Goal: Task Accomplishment & Management: Use online tool/utility

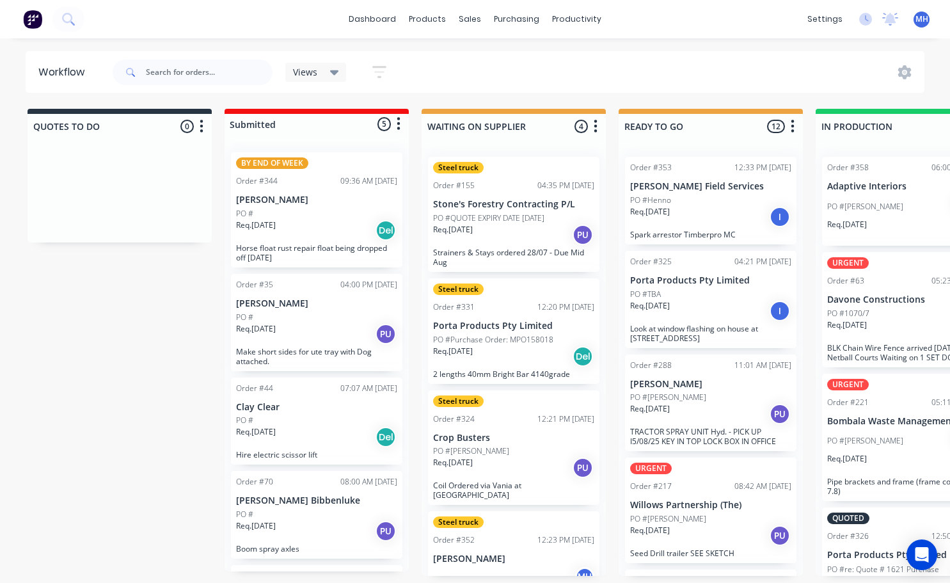
scroll to position [3, 215]
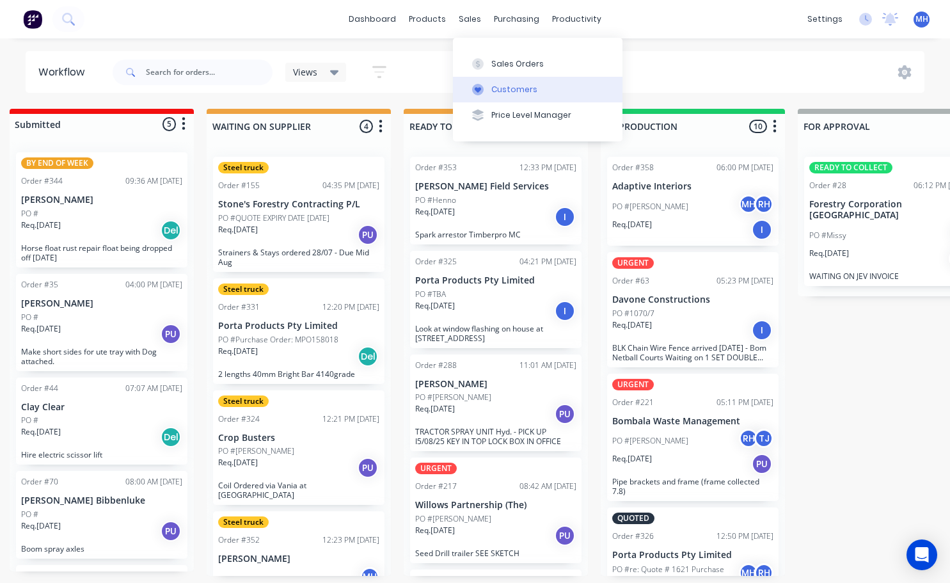
click at [506, 92] on div "Customers" at bounding box center [514, 90] width 46 height 12
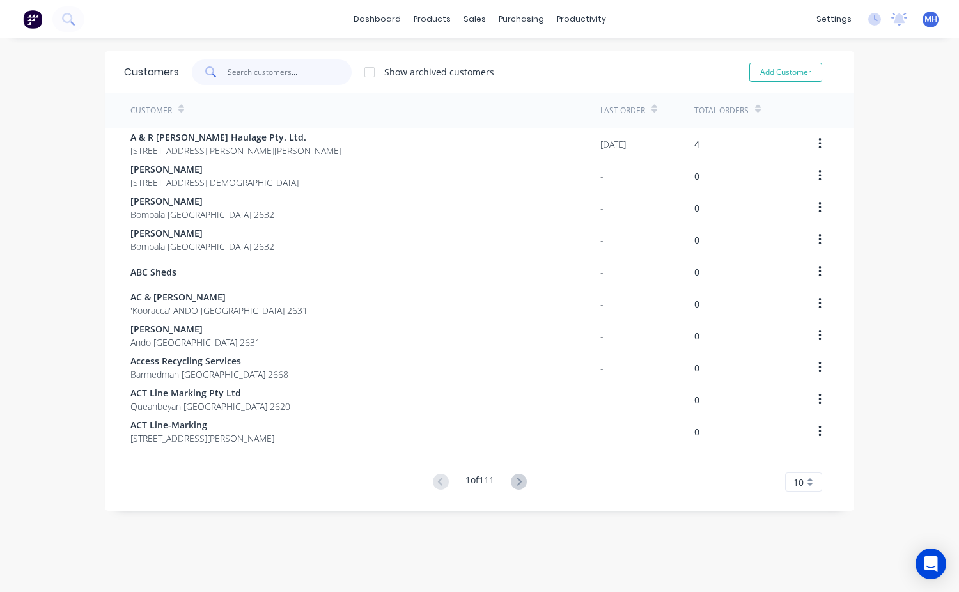
click at [263, 77] on input "text" at bounding box center [290, 72] width 125 height 26
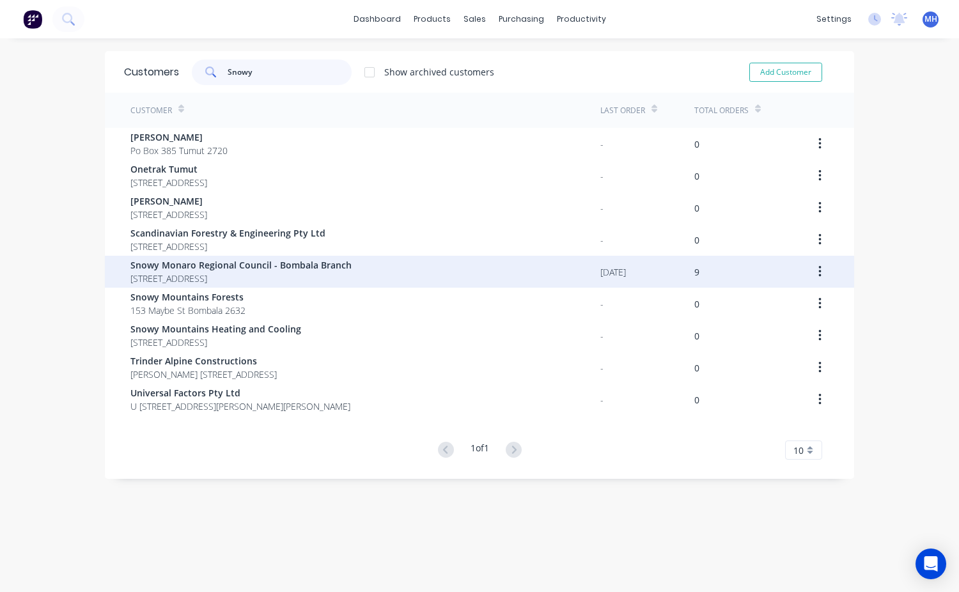
type input "Snowy"
click at [227, 272] on span "[STREET_ADDRESS]" at bounding box center [240, 278] width 221 height 13
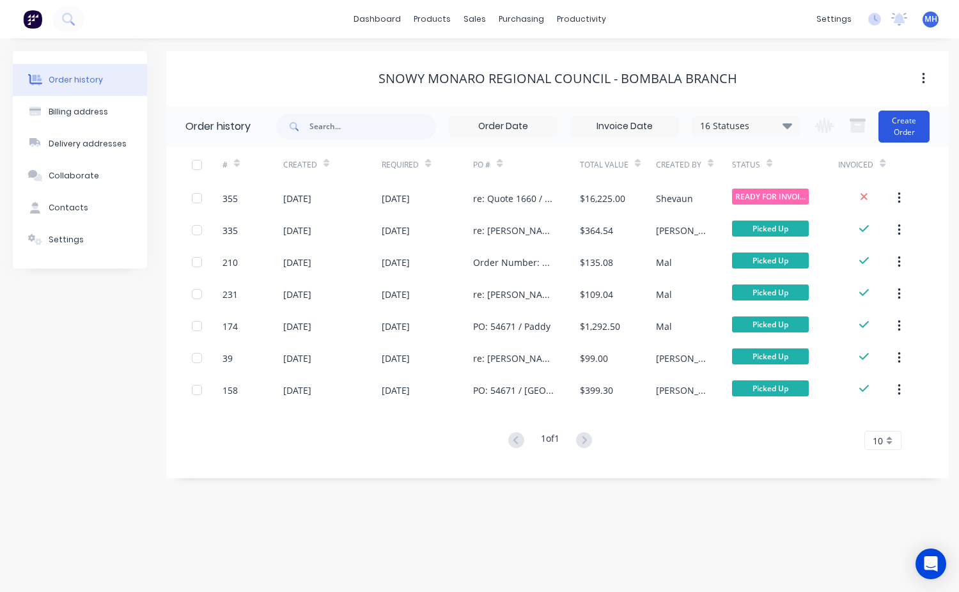
click at [908, 132] on button "Create Order" at bounding box center [904, 127] width 51 height 32
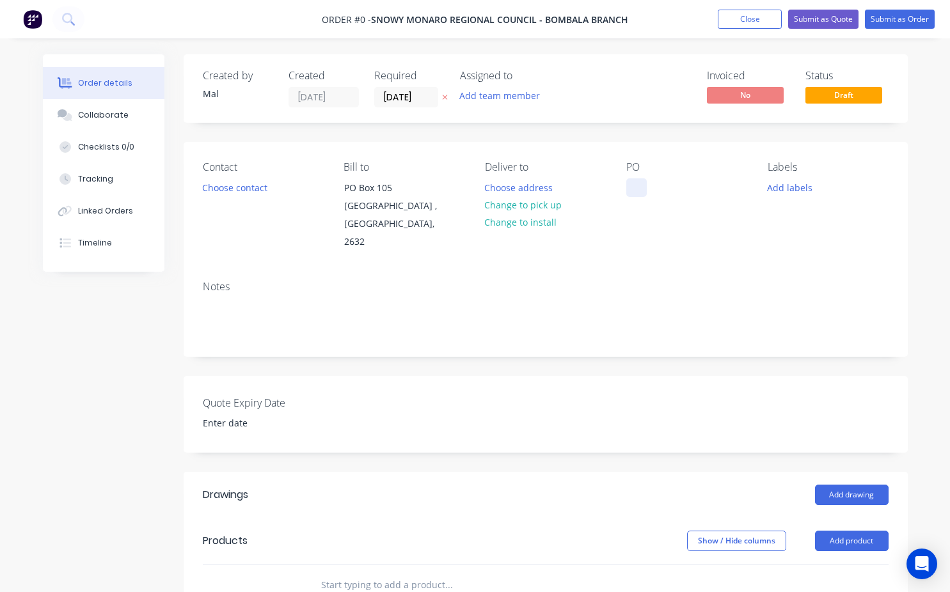
click at [636, 187] on div at bounding box center [636, 187] width 20 height 19
click at [751, 18] on button "Close" at bounding box center [750, 19] width 64 height 19
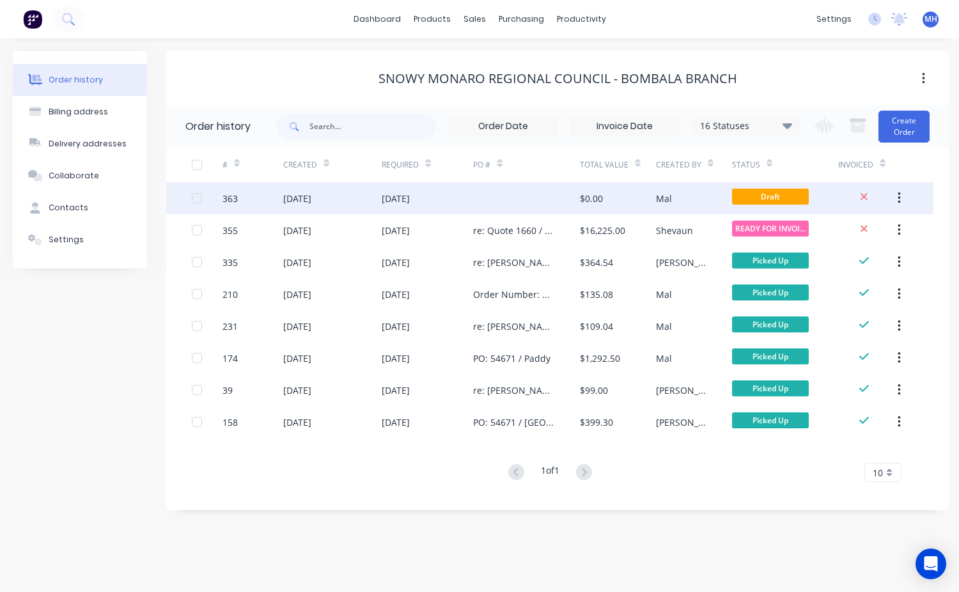
click at [899, 196] on icon "button" at bounding box center [899, 198] width 3 height 14
click at [840, 235] on div "Archive" at bounding box center [853, 232] width 98 height 19
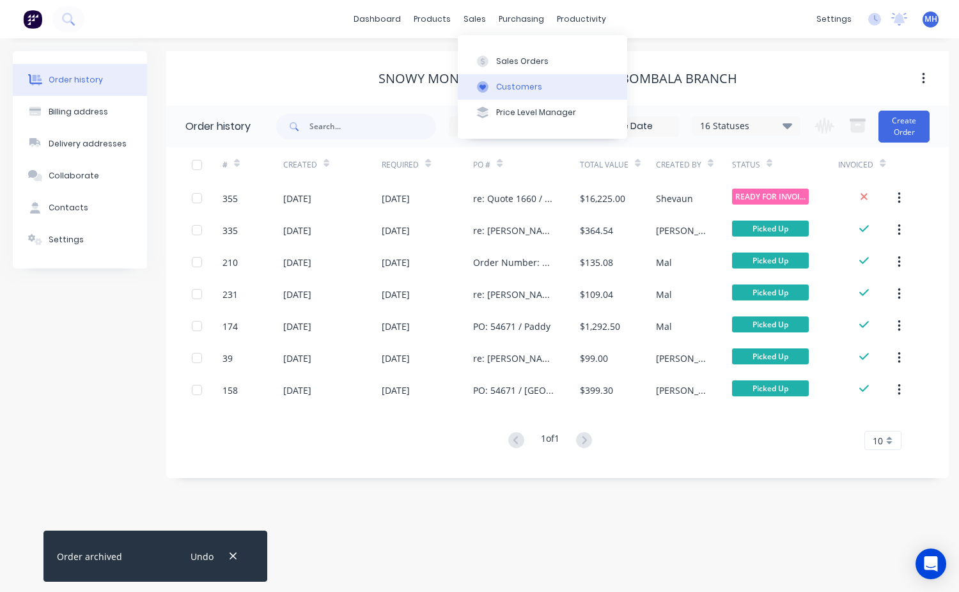
click at [526, 91] on div "Customers" at bounding box center [519, 87] width 46 height 12
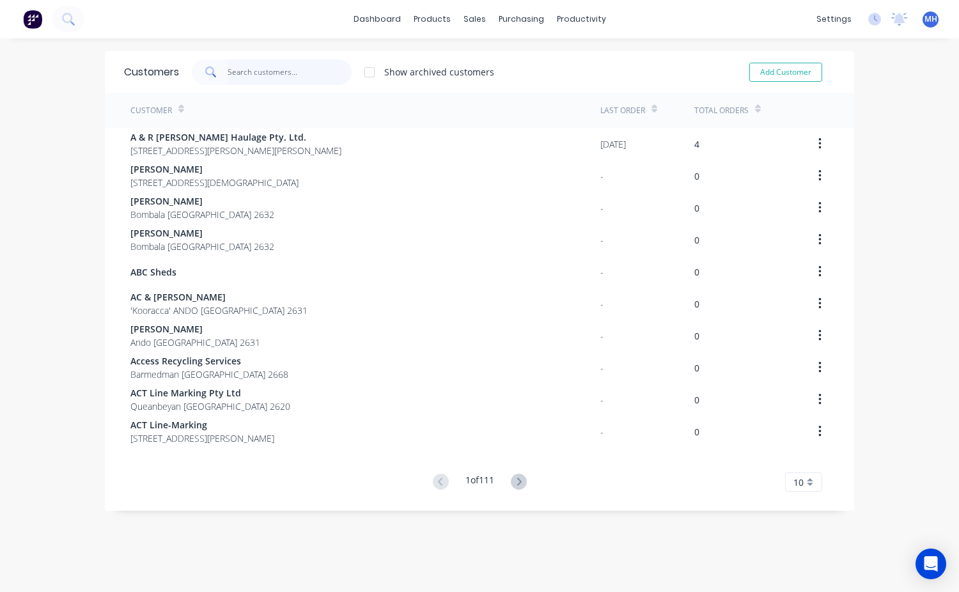
click at [239, 71] on input "text" at bounding box center [290, 72] width 125 height 26
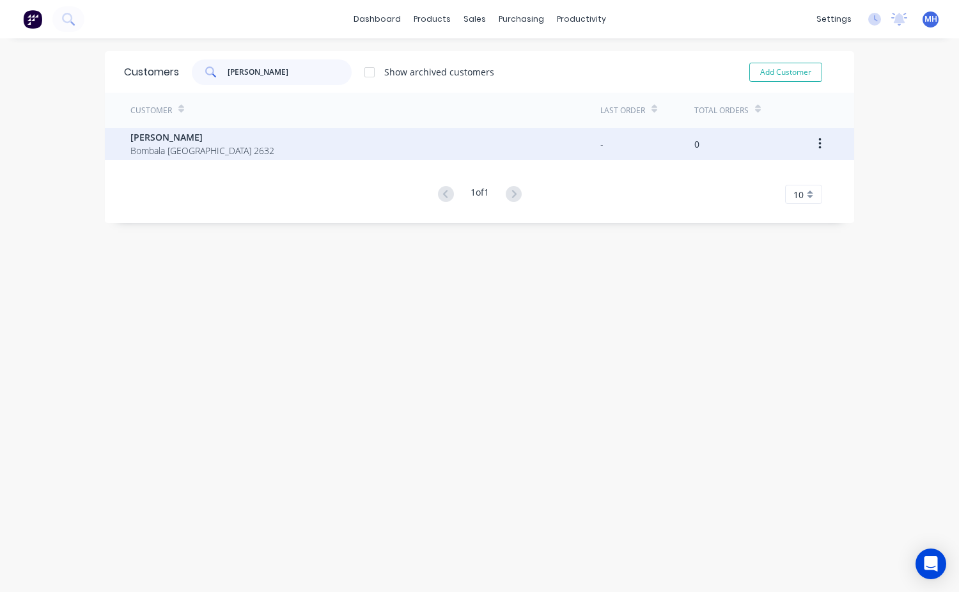
type input "[PERSON_NAME]"
click at [175, 130] on span "[PERSON_NAME]" at bounding box center [202, 136] width 144 height 13
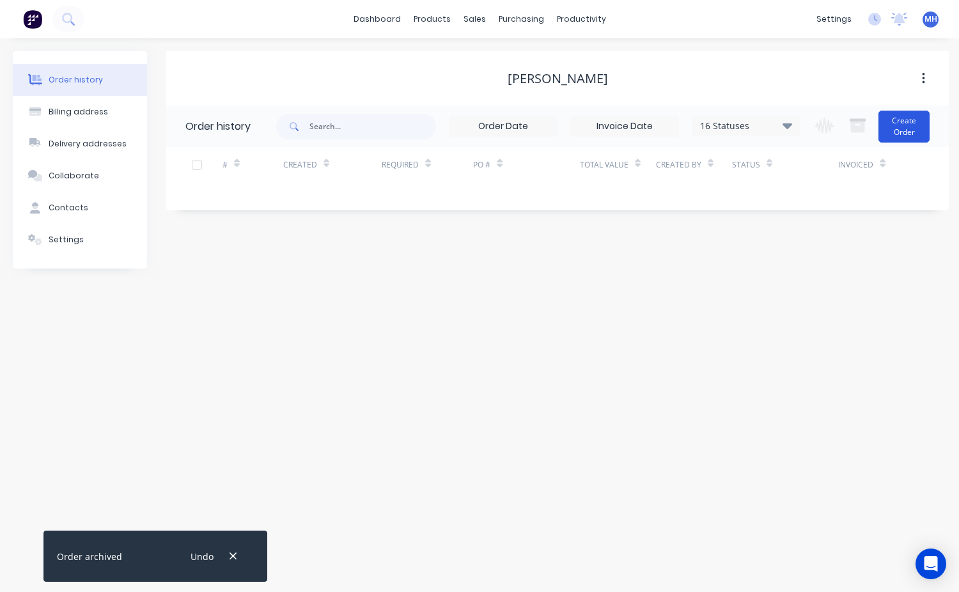
click at [889, 118] on button "Create Order" at bounding box center [904, 127] width 51 height 32
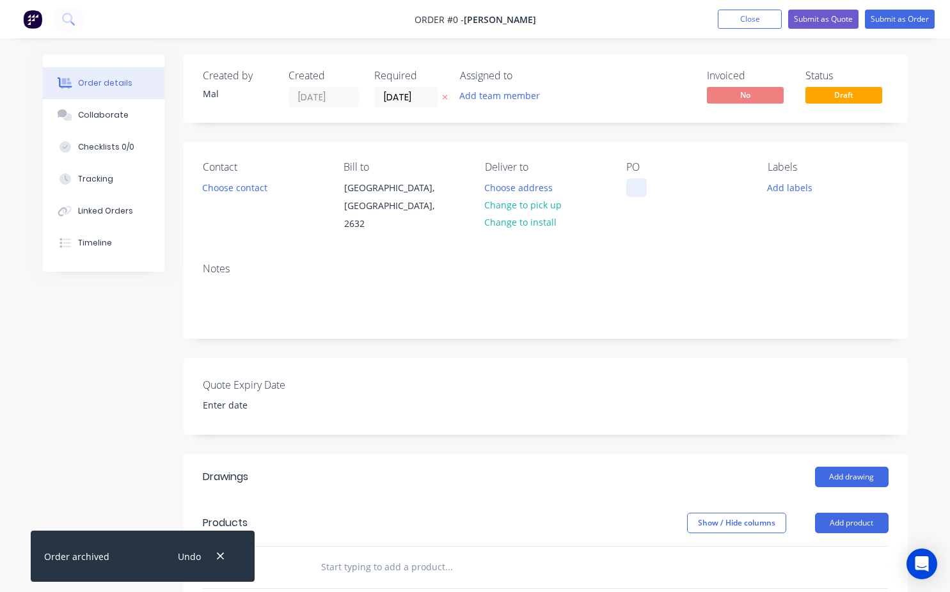
click at [638, 187] on div at bounding box center [636, 187] width 20 height 19
click at [214, 196] on div "Order details Collaborate Checklists 0/0 Tracking Linked Orders Timeline Order …" at bounding box center [475, 484] width 890 height 861
click at [242, 190] on button "Choose contact" at bounding box center [234, 186] width 79 height 17
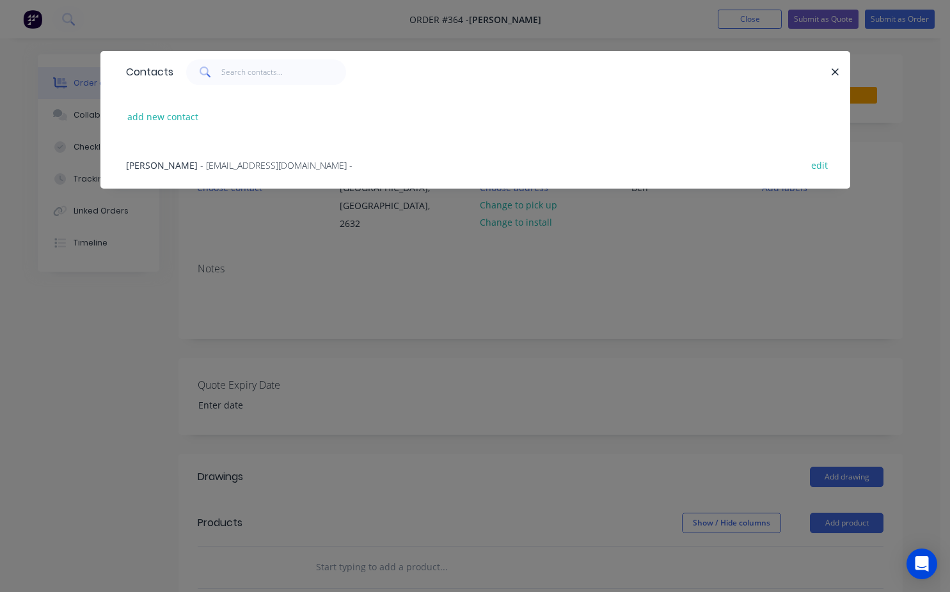
click at [200, 164] on span "- [EMAIL_ADDRESS][DOMAIN_NAME] -" at bounding box center [276, 165] width 152 height 12
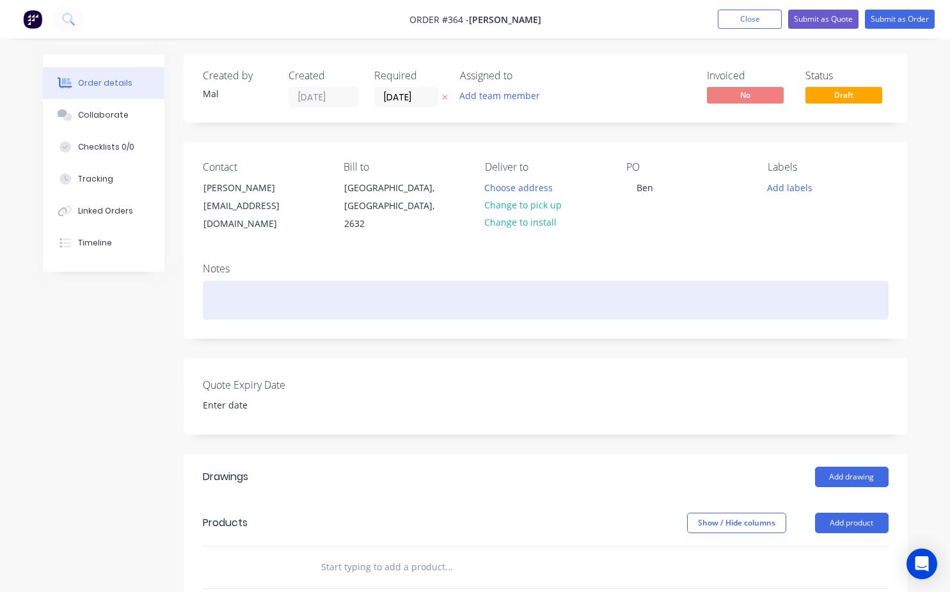
click at [231, 285] on div at bounding box center [546, 300] width 686 height 39
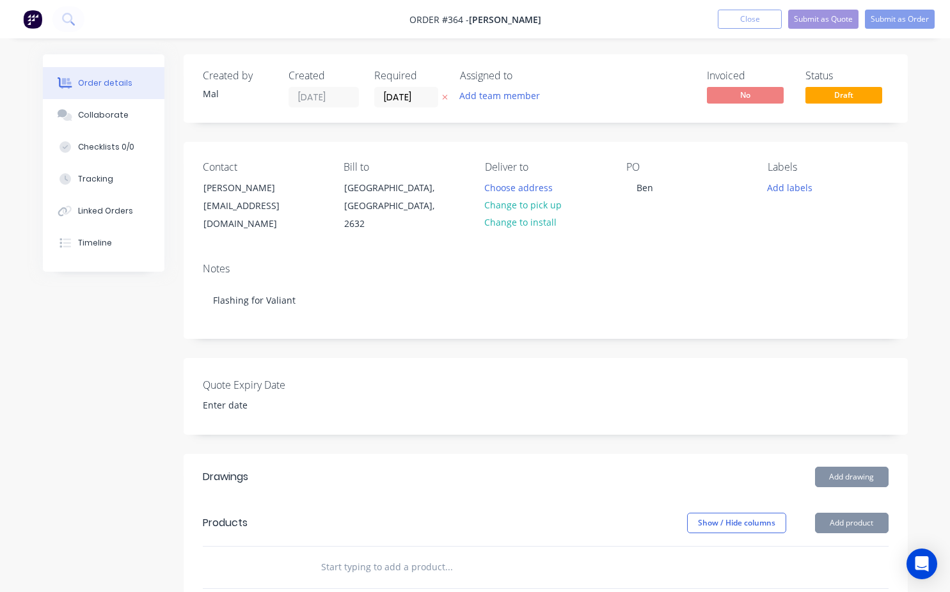
click at [324, 341] on div "Created by Mal Created [DATE] Required [DATE] Assigned to Add team member Invoi…" at bounding box center [546, 475] width 724 height 842
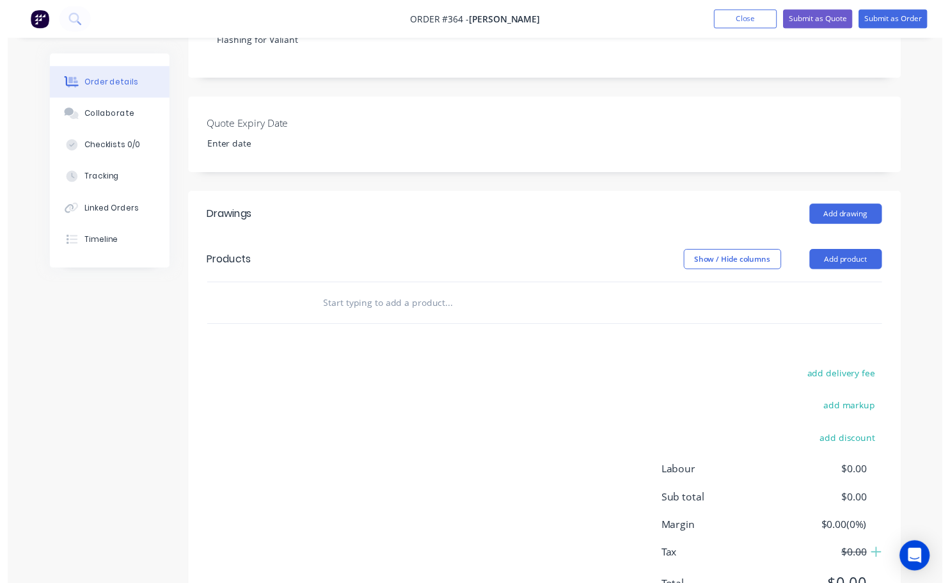
scroll to position [245, 0]
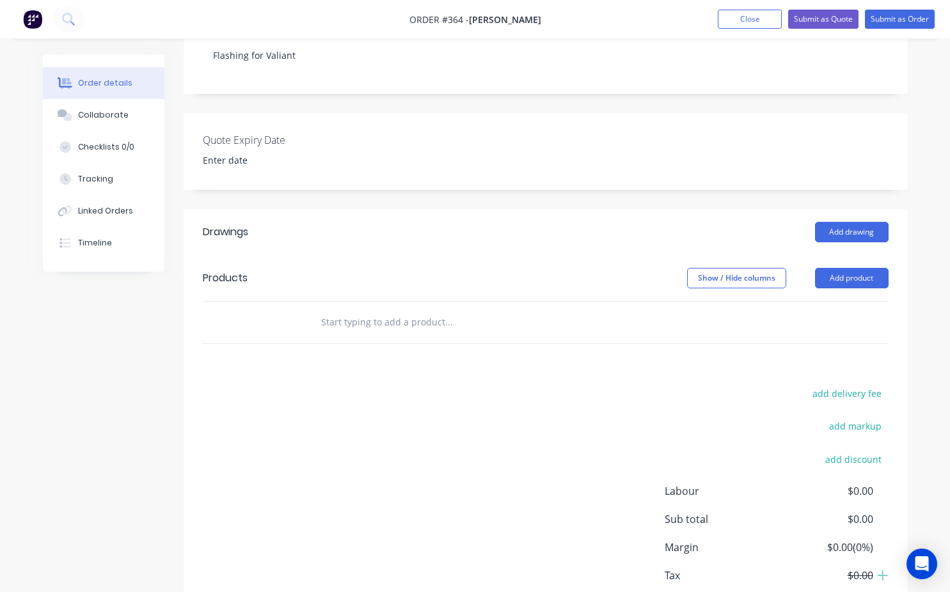
click at [320, 310] on input "text" at bounding box center [448, 323] width 256 height 26
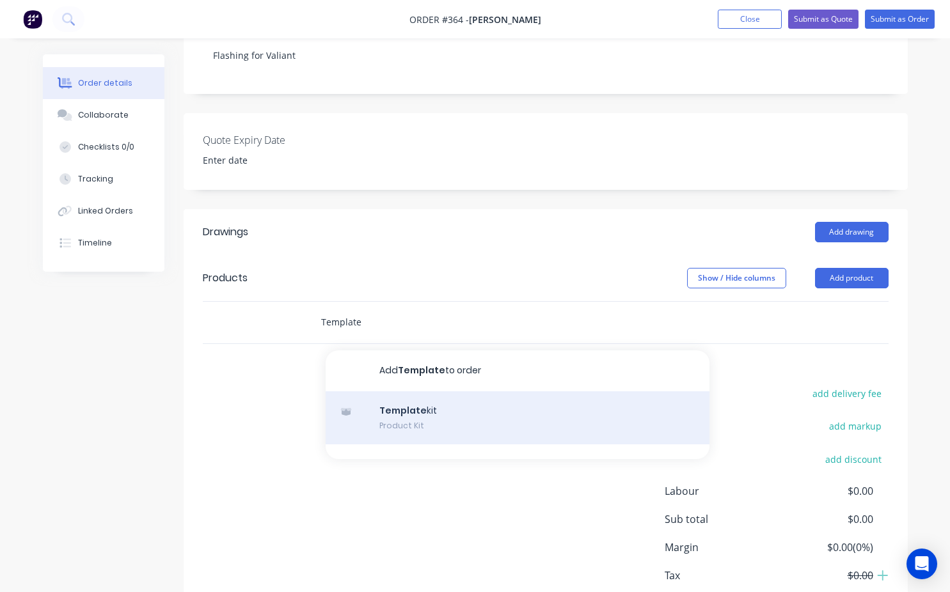
type input "Template"
click at [444, 407] on div "Template kit Product Kit" at bounding box center [518, 418] width 384 height 54
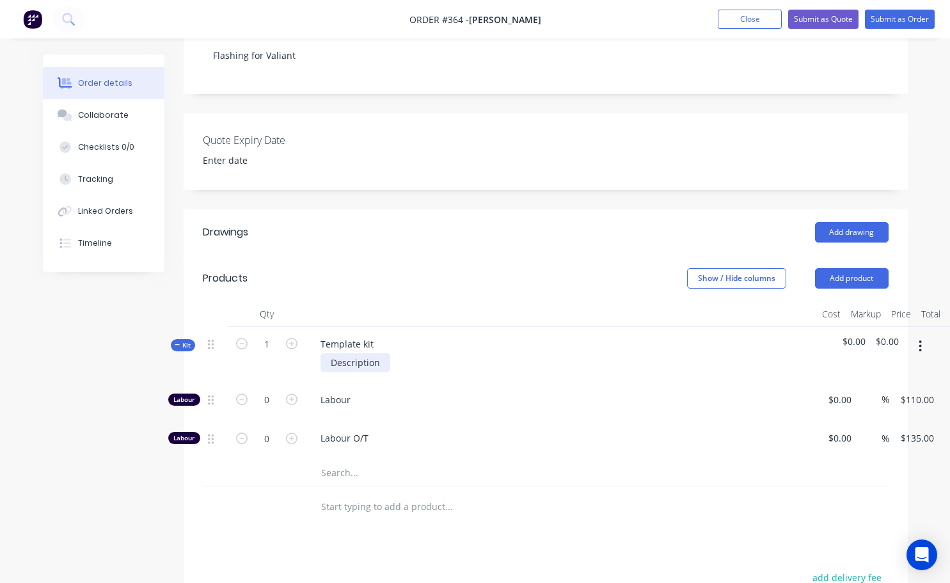
click at [381, 353] on div "Description" at bounding box center [355, 362] width 70 height 19
click at [370, 334] on div "Template kit" at bounding box center [347, 343] width 74 height 19
click at [482, 334] on div "Make 50 x 30 flashing at 1162 long fron 1mm sheet" at bounding box center [429, 343] width 239 height 19
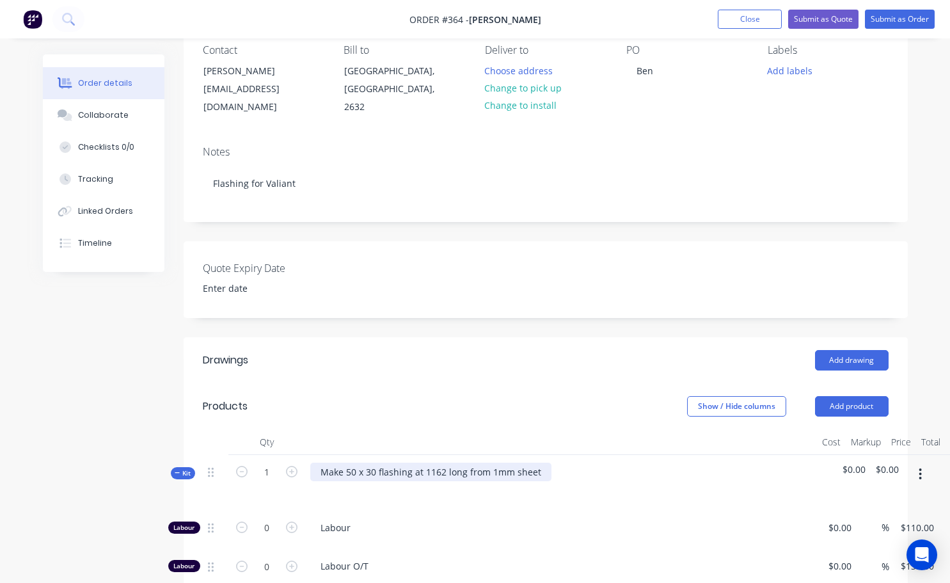
scroll to position [0, 0]
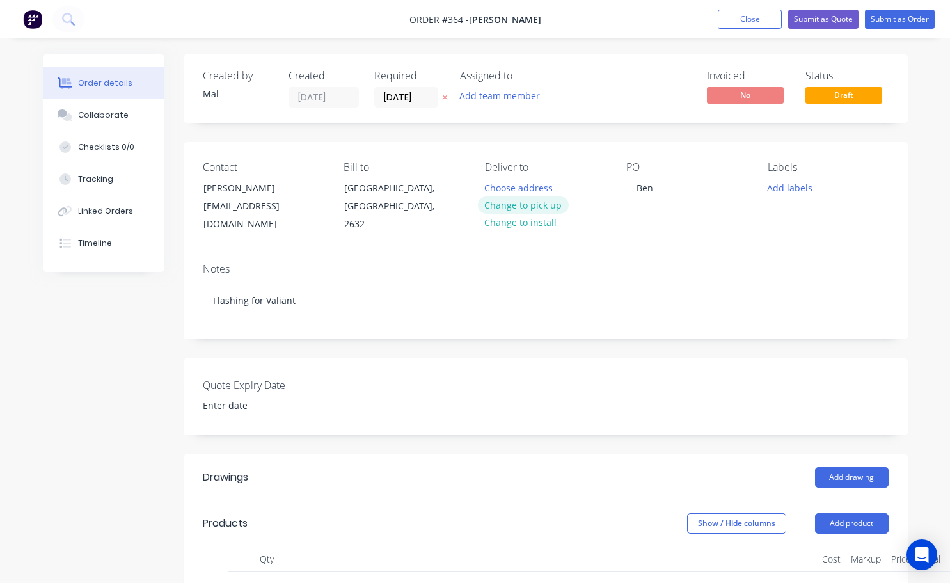
click at [533, 207] on button "Change to pick up" at bounding box center [523, 204] width 91 height 17
click at [517, 103] on button "Add team member" at bounding box center [499, 95] width 94 height 17
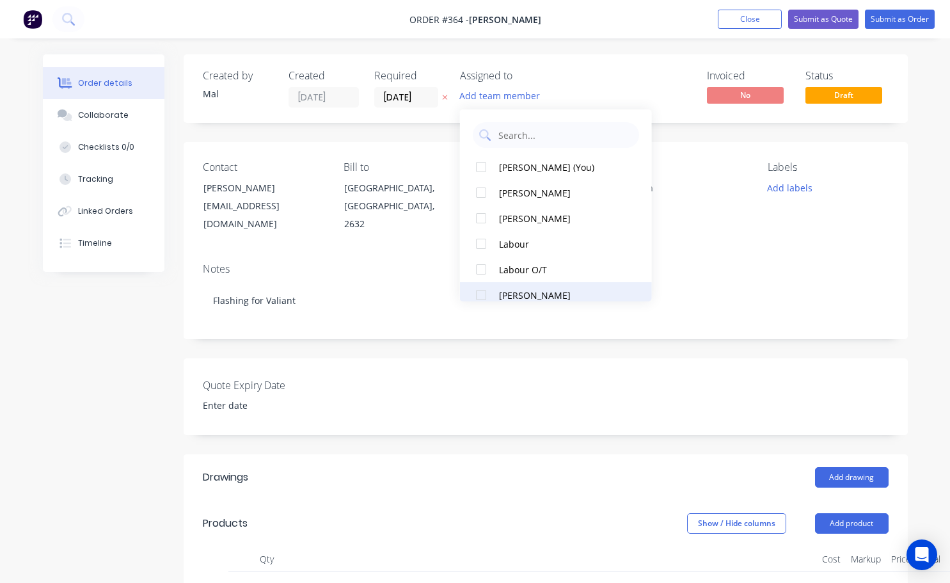
click at [482, 295] on div at bounding box center [481, 295] width 26 height 26
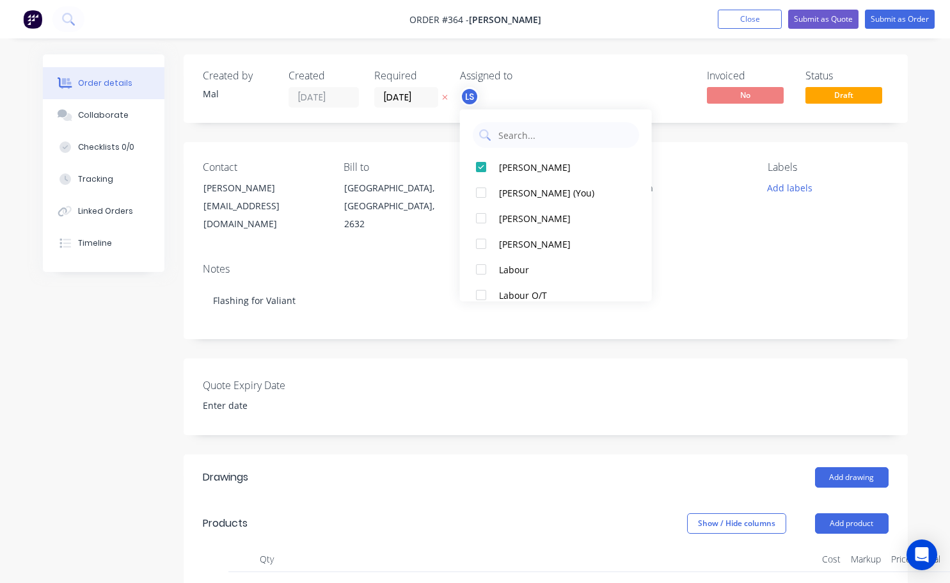
click at [739, 253] on div "Notes Flashing for Valiant" at bounding box center [546, 296] width 724 height 86
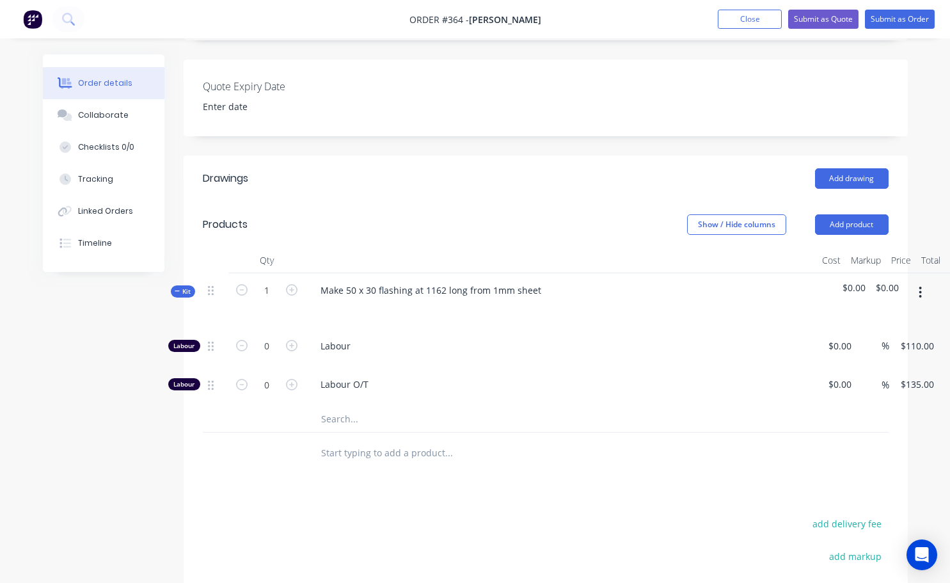
scroll to position [320, 0]
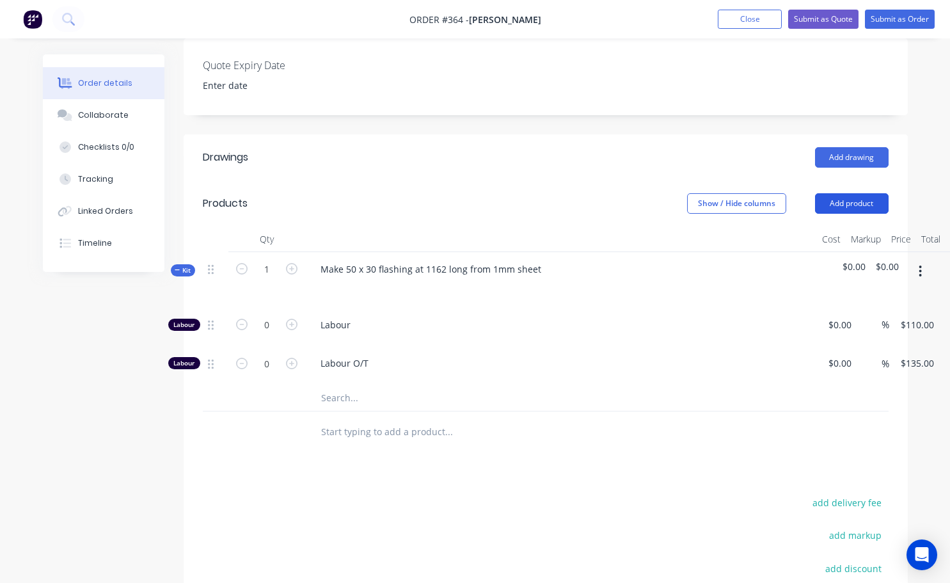
click at [852, 193] on button "Add product" at bounding box center [852, 203] width 74 height 20
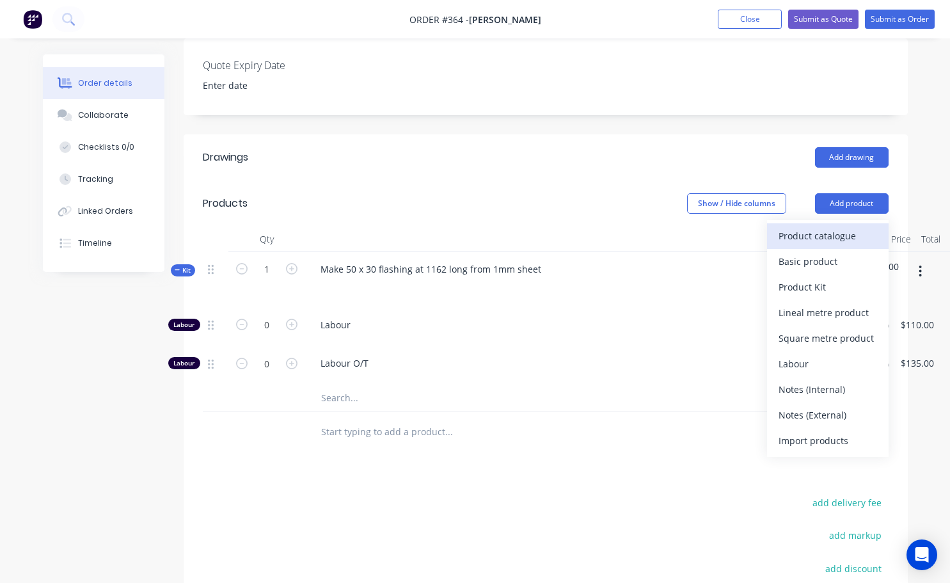
click at [814, 226] on div "Product catalogue" at bounding box center [827, 235] width 98 height 19
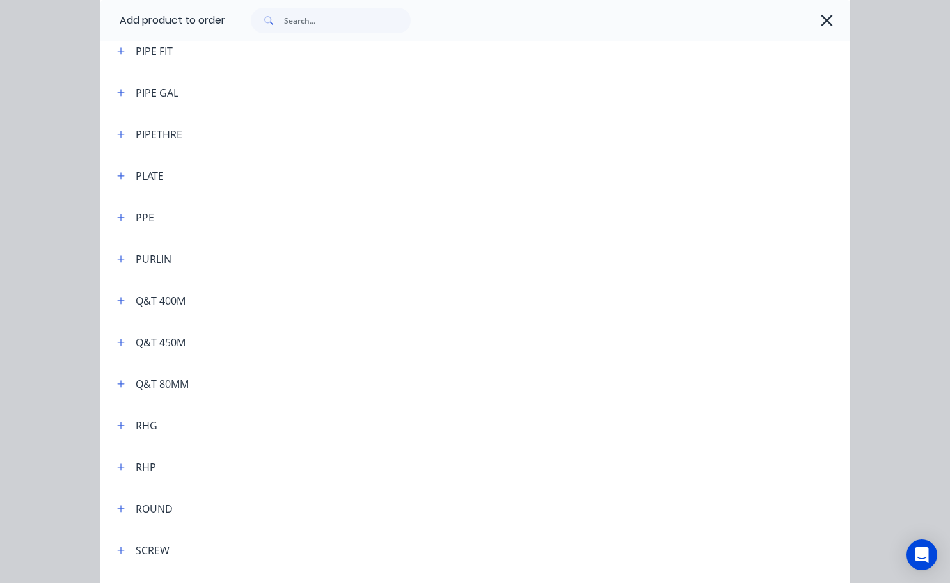
scroll to position [3197, 0]
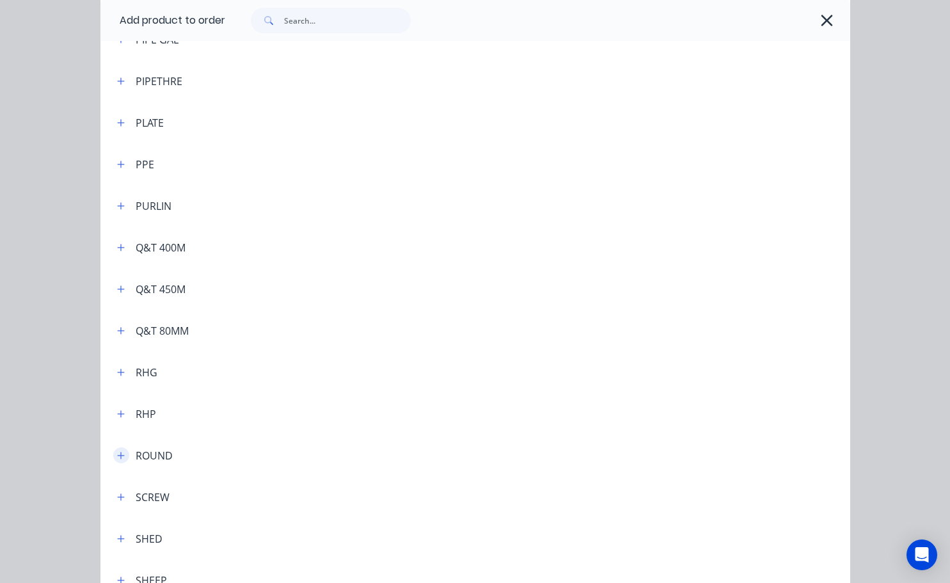
click at [117, 455] on icon "button" at bounding box center [120, 454] width 7 height 7
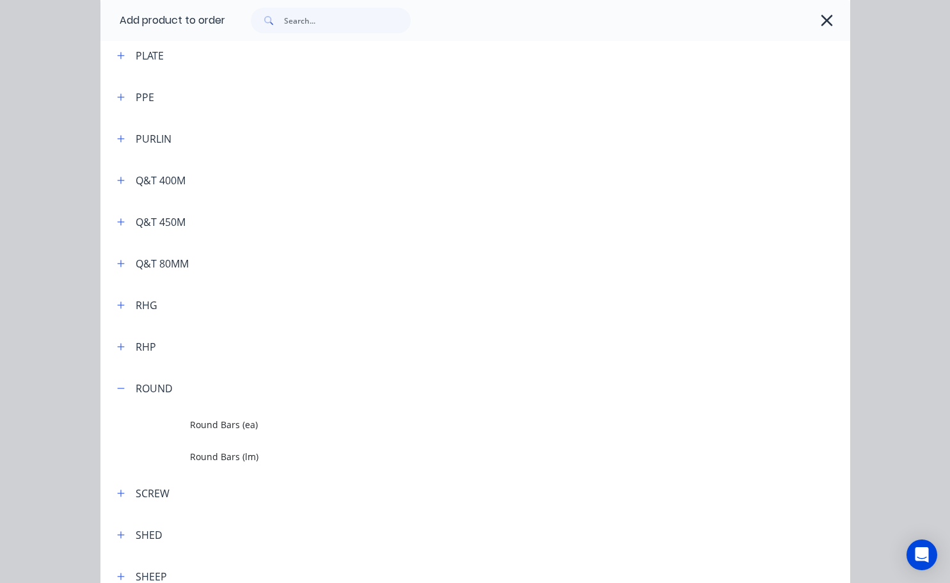
scroll to position [3325, 0]
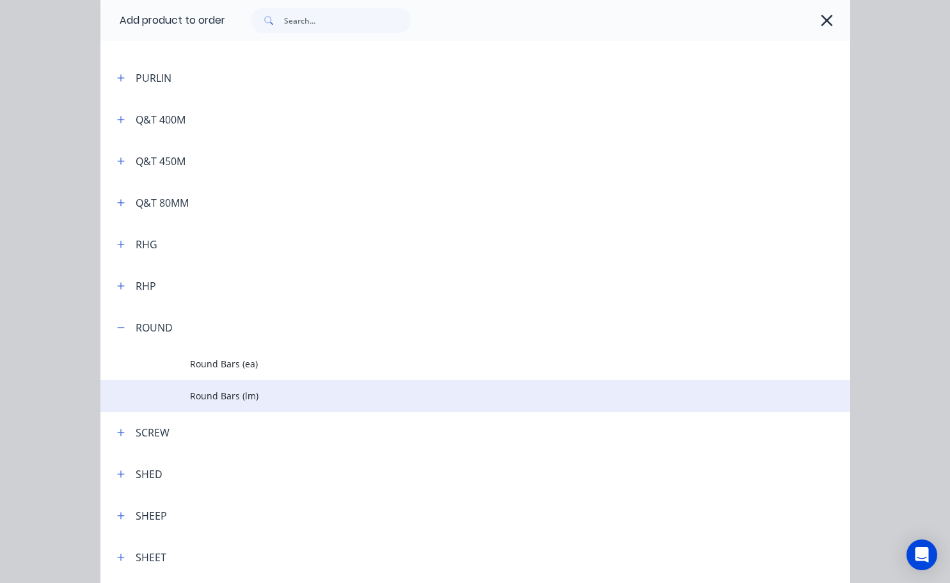
click at [217, 393] on span "Round Bars (lm)" at bounding box center [454, 395] width 528 height 13
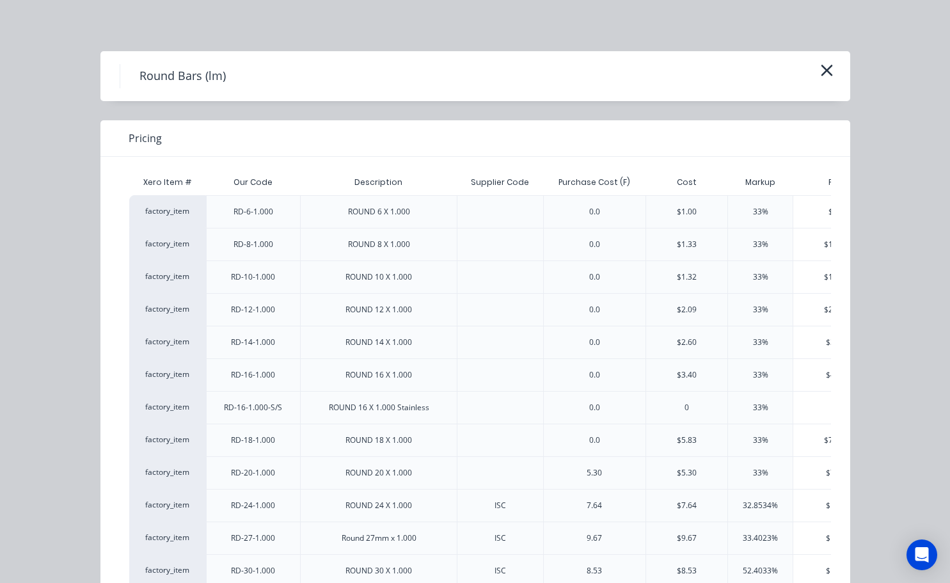
click at [826, 283] on div "Pricing Xero Item # Our Code Description Supplier Code Purchase Cost (F) Cost M…" at bounding box center [474, 412] width 749 height 584
click at [798, 284] on div "$1.7556" at bounding box center [838, 277] width 90 height 32
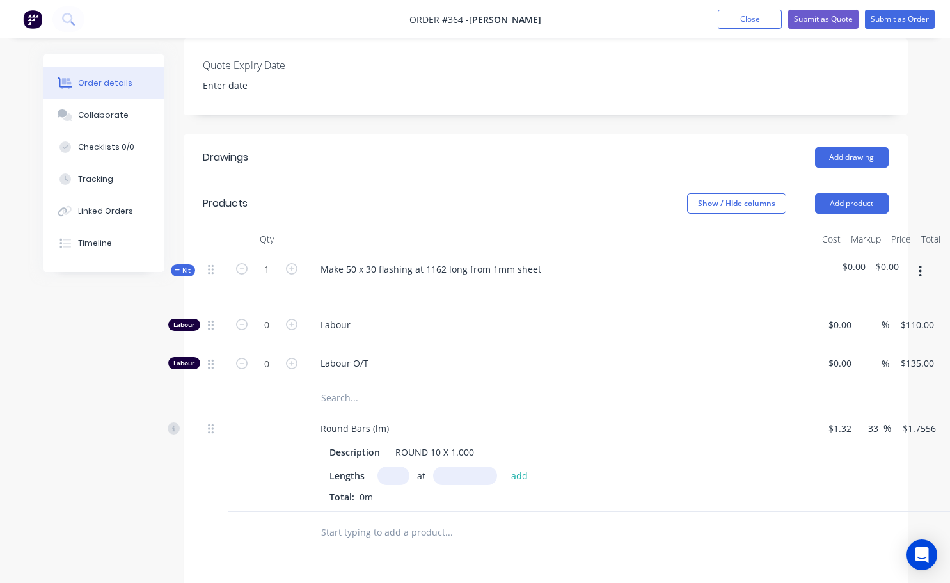
click at [391, 466] on input "text" at bounding box center [393, 475] width 32 height 19
type input "1"
click at [460, 466] on input "text" at bounding box center [465, 475] width 64 height 19
type input "1000mm"
click at [514, 467] on button "add" at bounding box center [520, 475] width 30 height 17
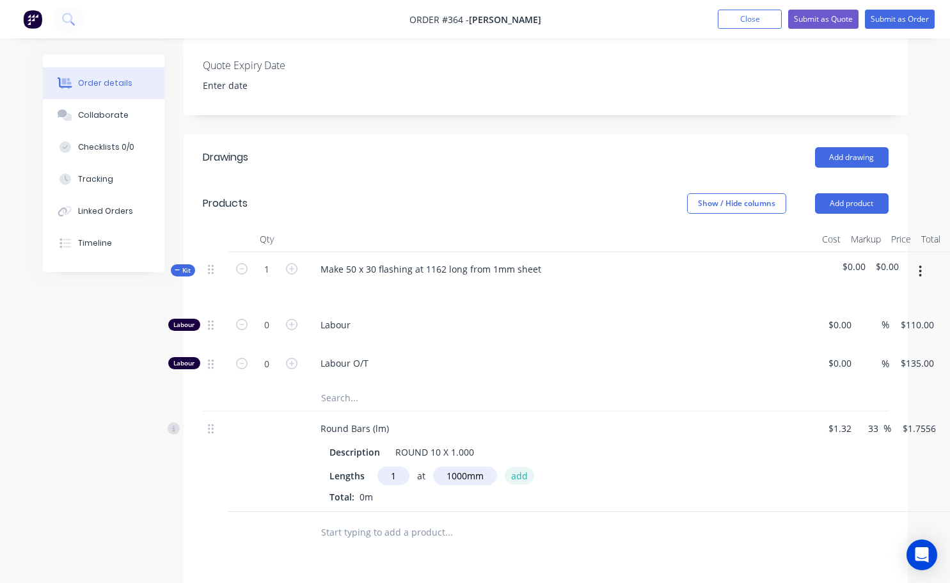
type input "$1.76"
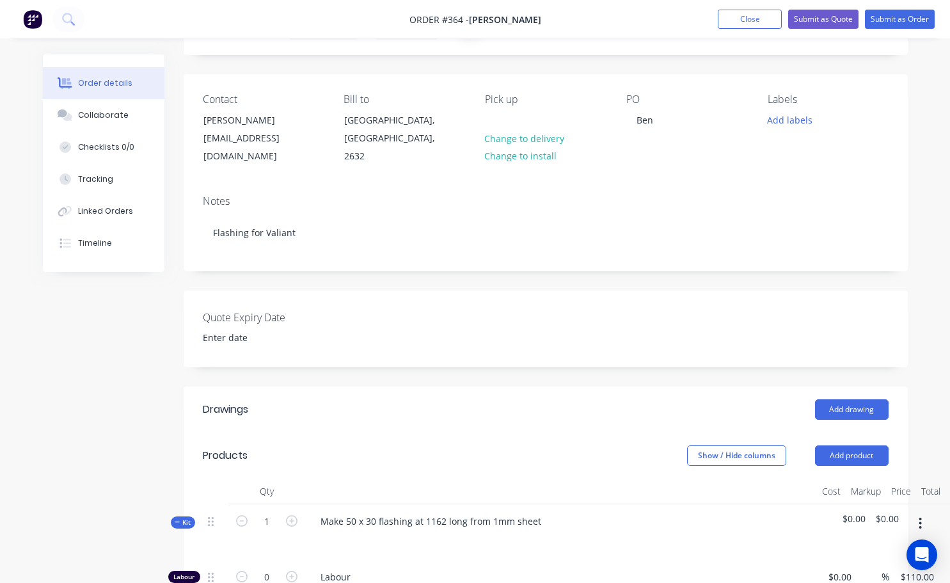
scroll to position [64, 0]
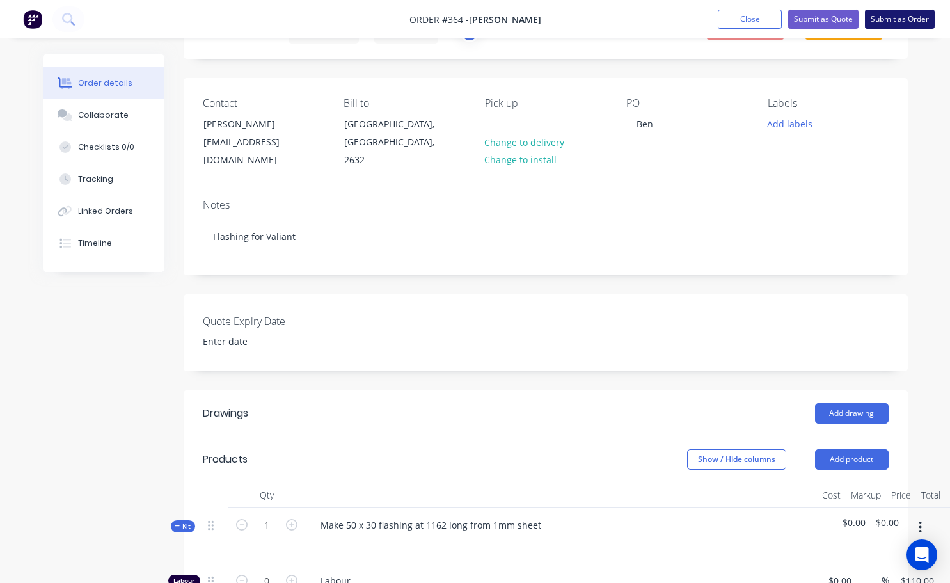
click at [914, 19] on button "Submit as Order" at bounding box center [900, 19] width 70 height 19
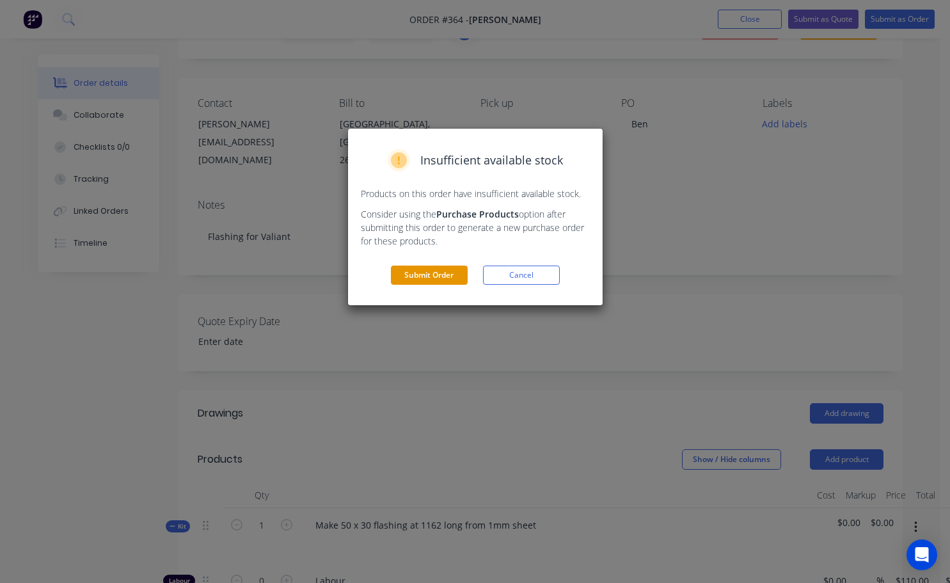
click at [432, 278] on button "Submit Order" at bounding box center [429, 274] width 77 height 19
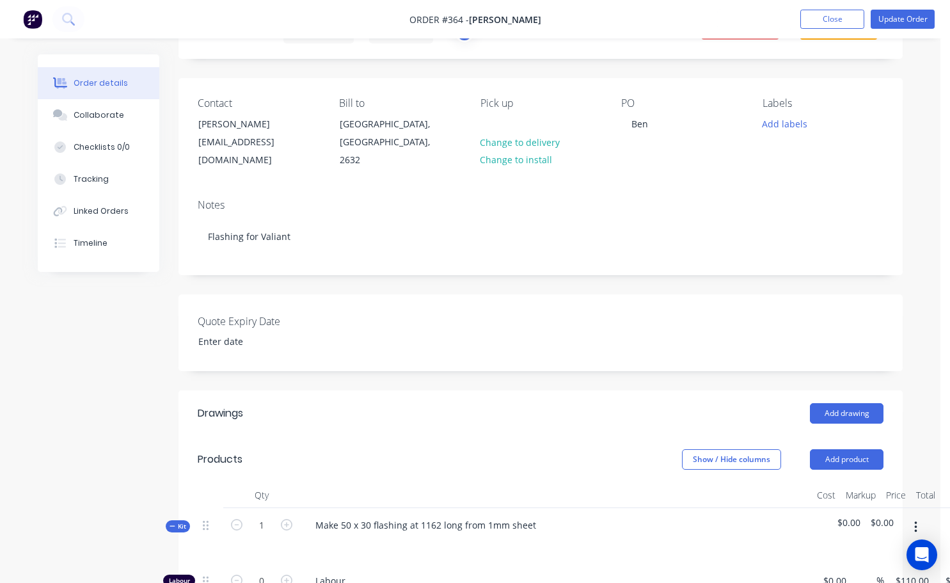
scroll to position [0, 0]
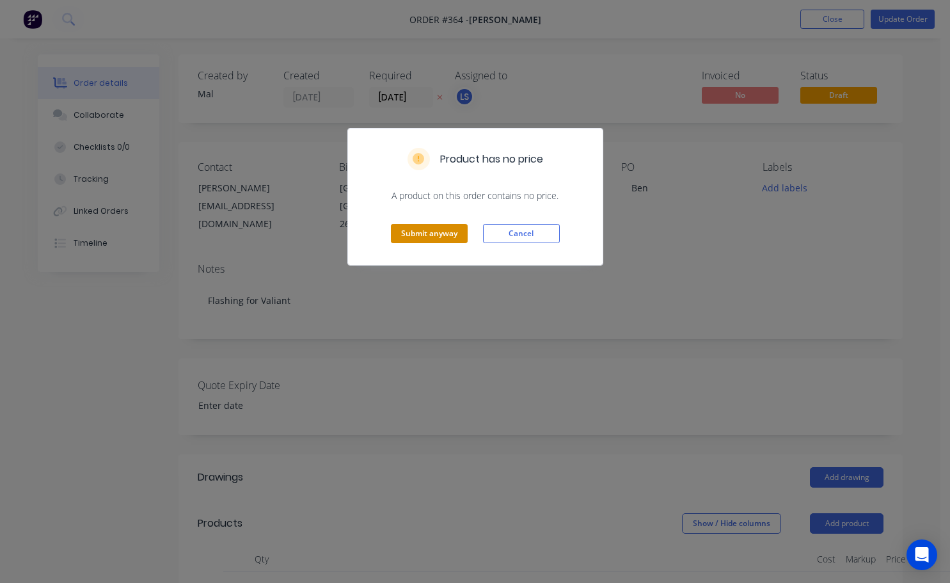
click at [421, 240] on button "Submit anyway" at bounding box center [429, 233] width 77 height 19
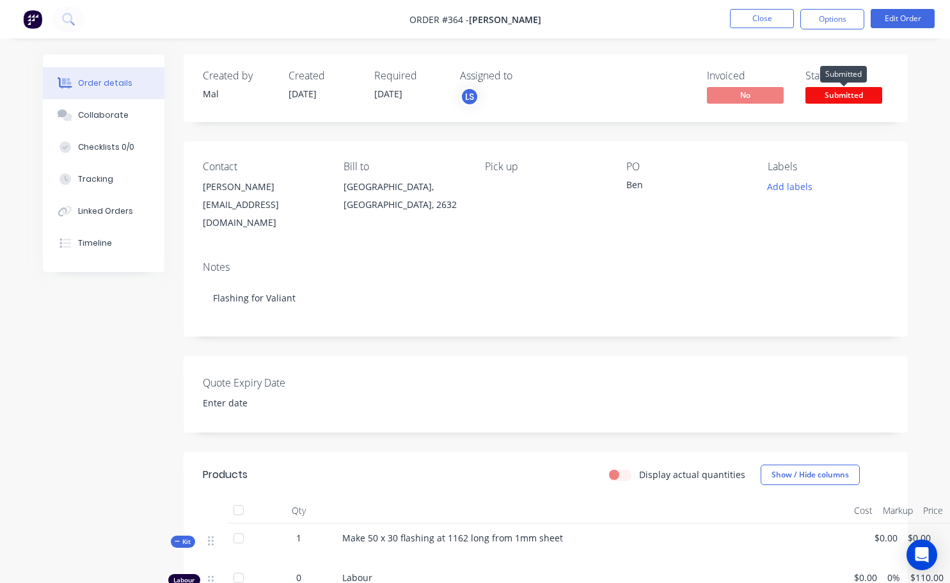
click at [844, 97] on span "Submitted" at bounding box center [843, 95] width 77 height 16
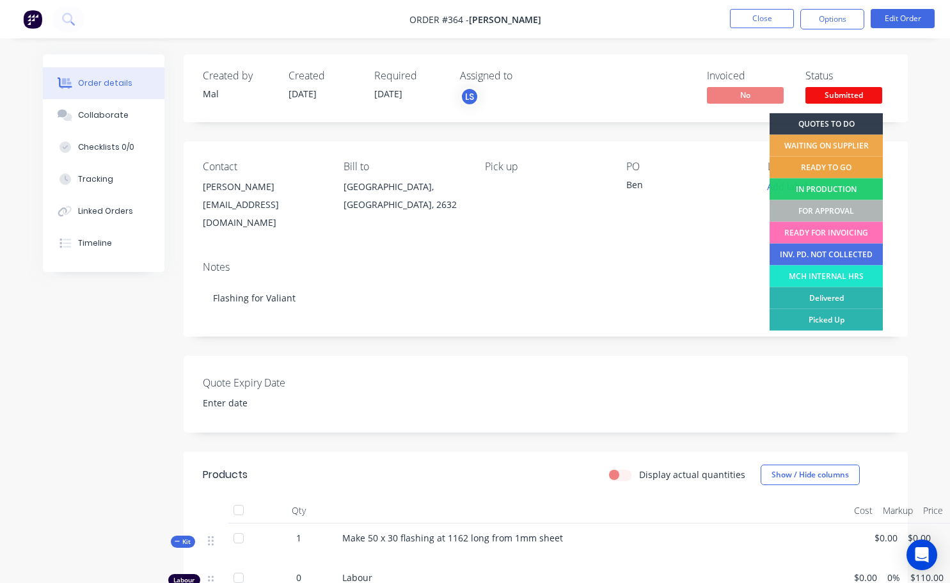
click at [811, 170] on div "READY TO GO" at bounding box center [825, 168] width 113 height 22
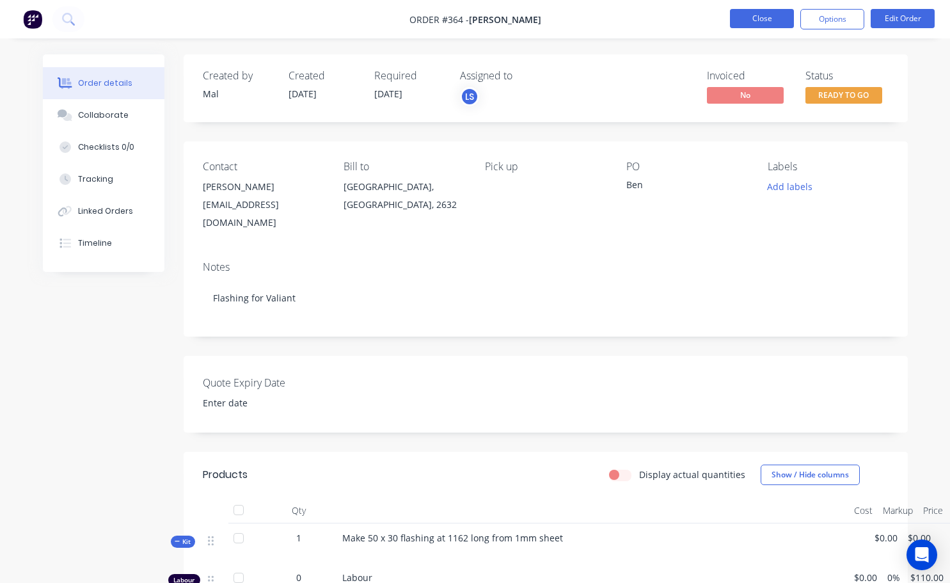
click at [760, 17] on button "Close" at bounding box center [762, 18] width 64 height 19
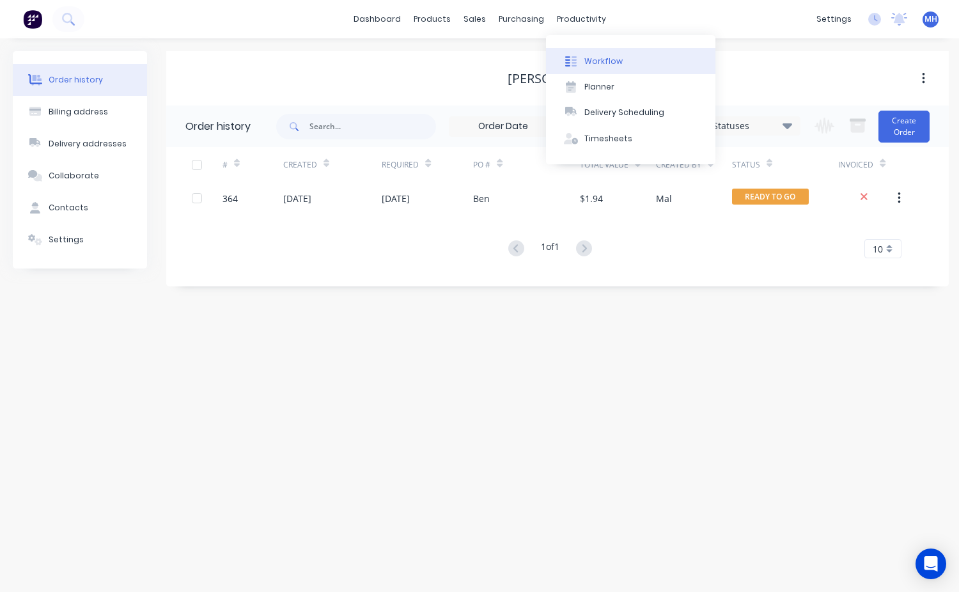
click at [624, 69] on button "Workflow" at bounding box center [630, 61] width 169 height 26
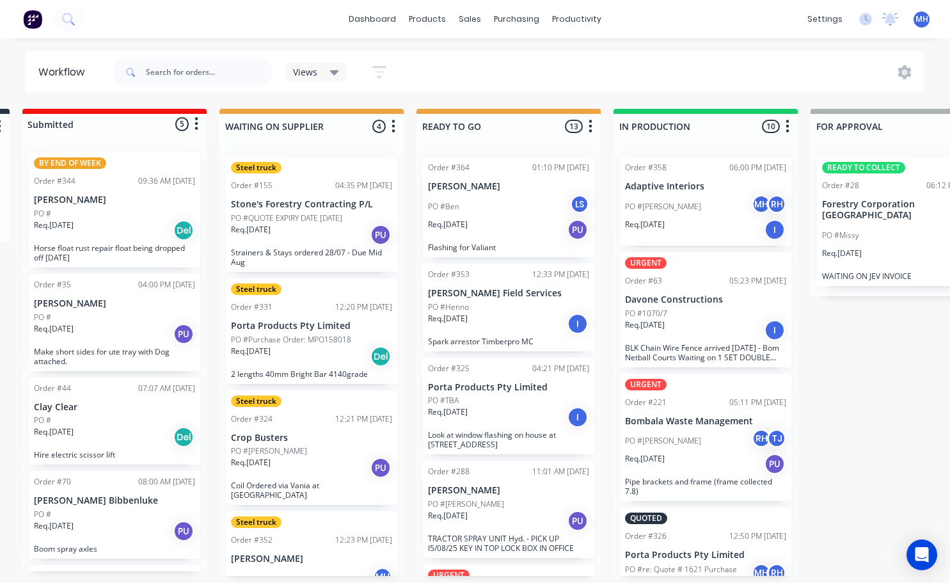
scroll to position [0, 417]
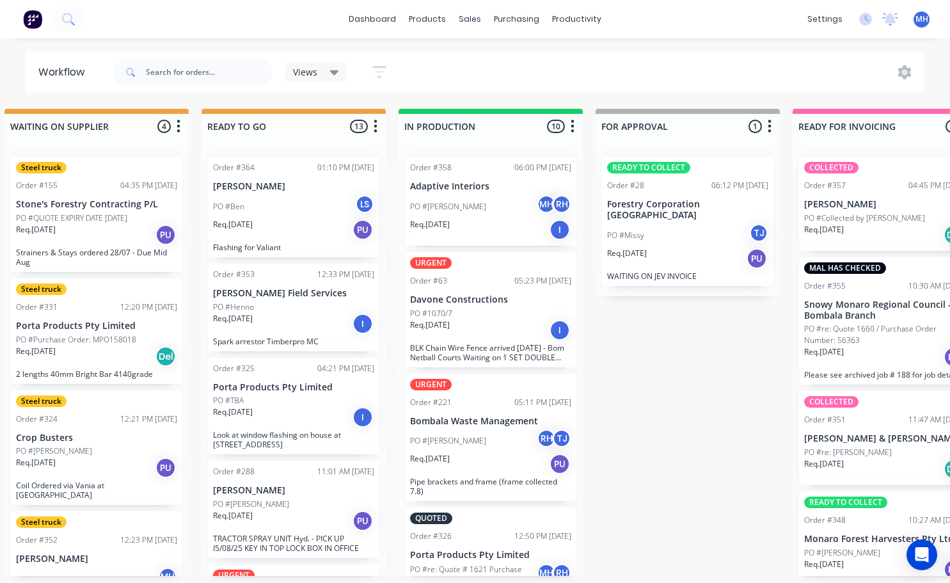
click at [293, 231] on div "Req. [DATE] PU" at bounding box center [293, 230] width 161 height 22
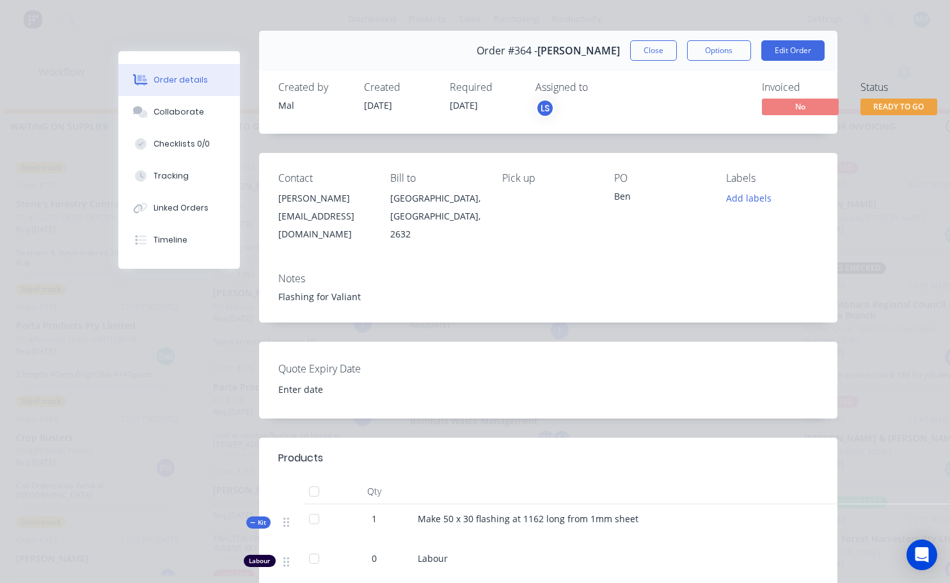
scroll to position [0, 0]
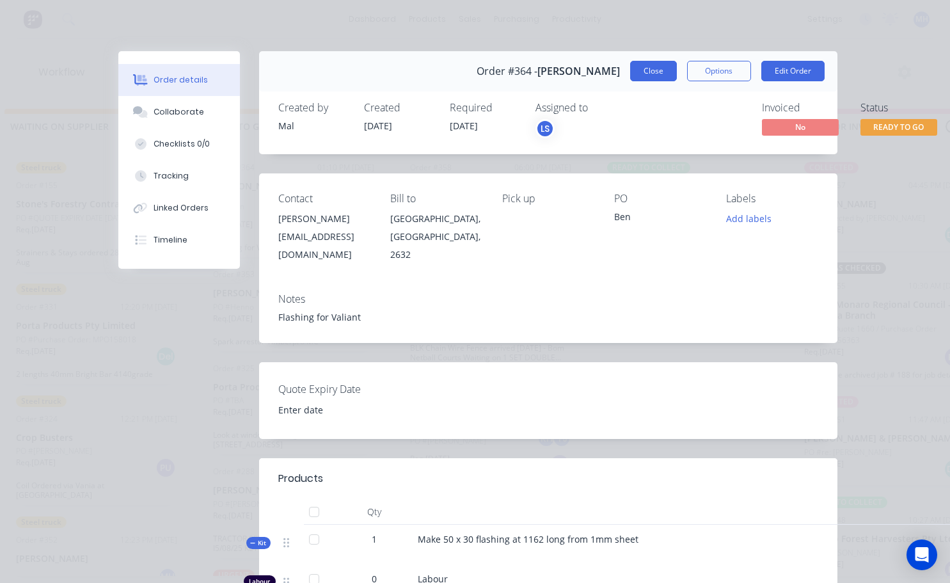
click at [657, 73] on button "Close" at bounding box center [653, 71] width 47 height 20
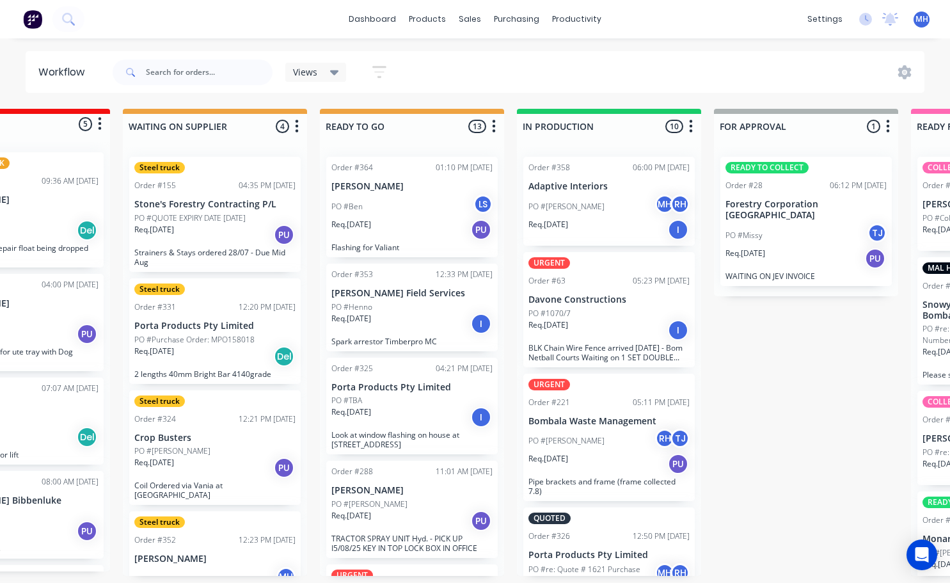
click at [624, 332] on div "Req. [DATE] I" at bounding box center [608, 330] width 161 height 22
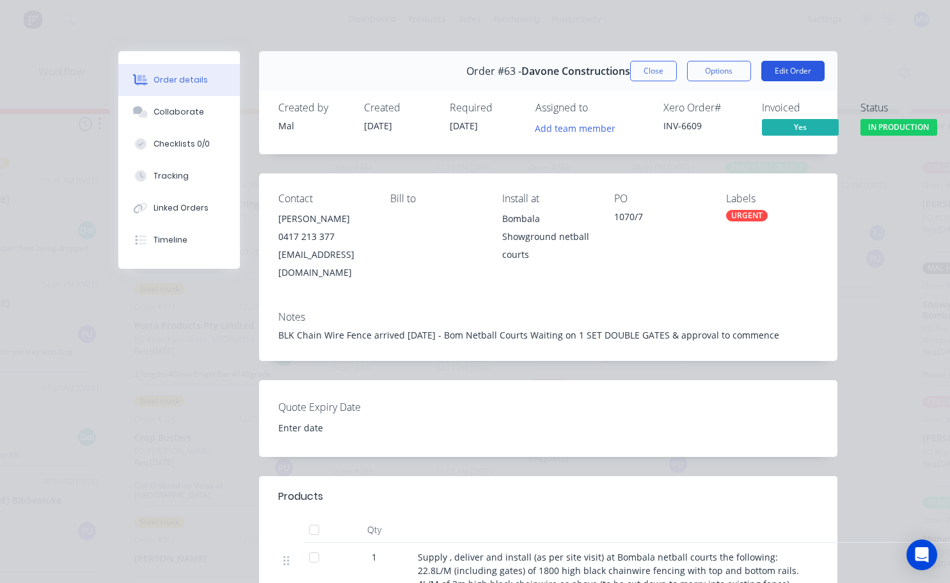
click at [805, 67] on button "Edit Order" at bounding box center [792, 71] width 63 height 20
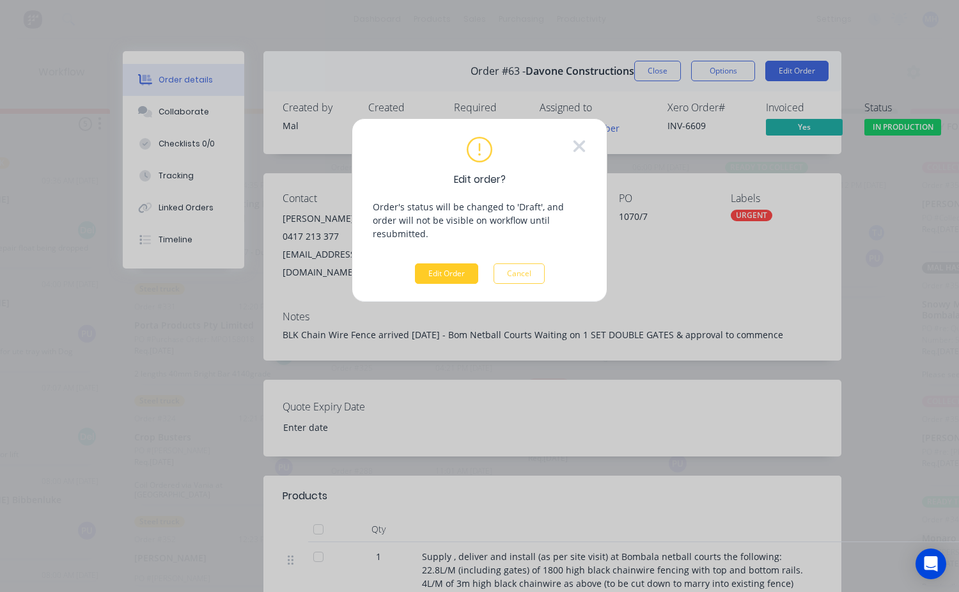
click at [462, 263] on button "Edit Order" at bounding box center [446, 273] width 63 height 20
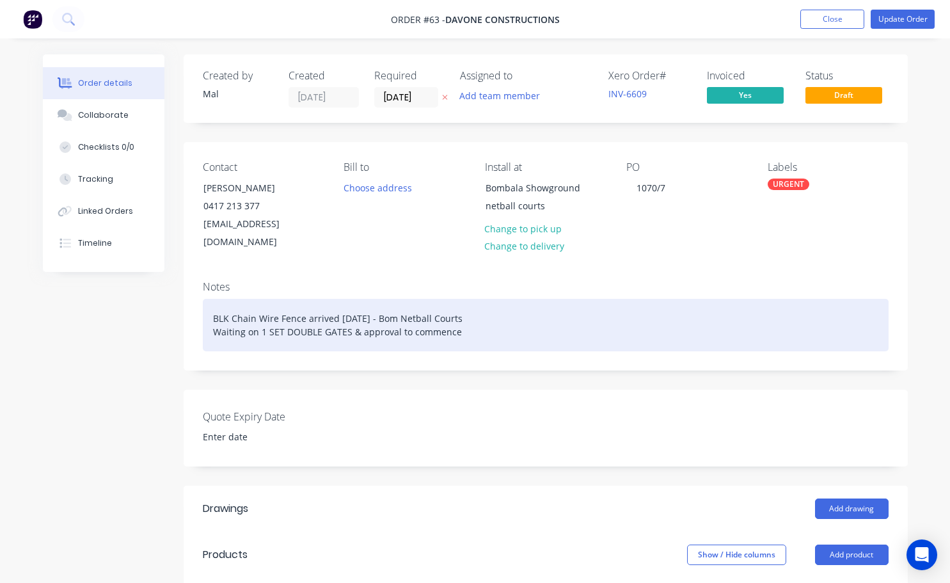
click at [458, 315] on div "BLK Chain Wire Fence arrived [DATE] - Bom Netball Courts Waiting on 1 SET DOUBL…" at bounding box center [546, 325] width 686 height 52
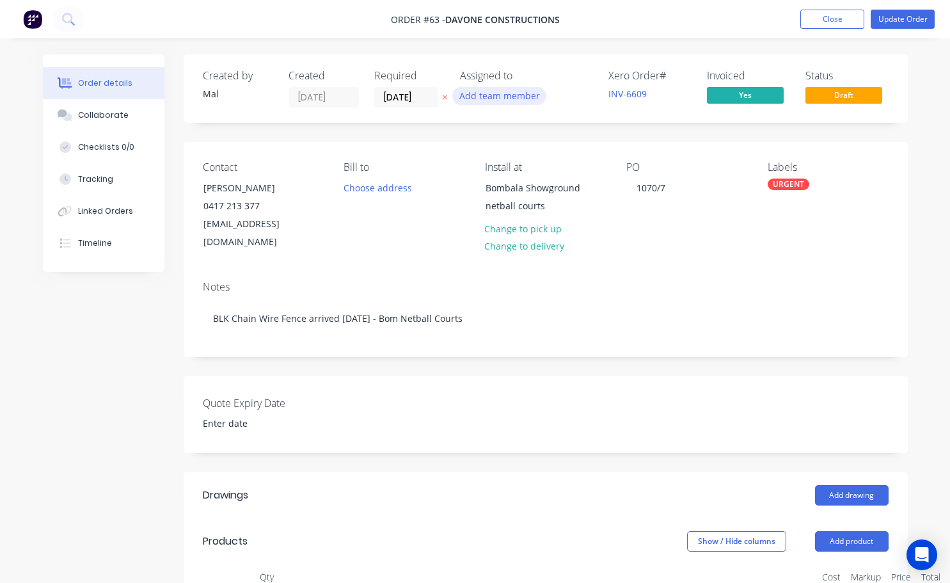
click at [513, 91] on button "Add team member" at bounding box center [499, 95] width 94 height 17
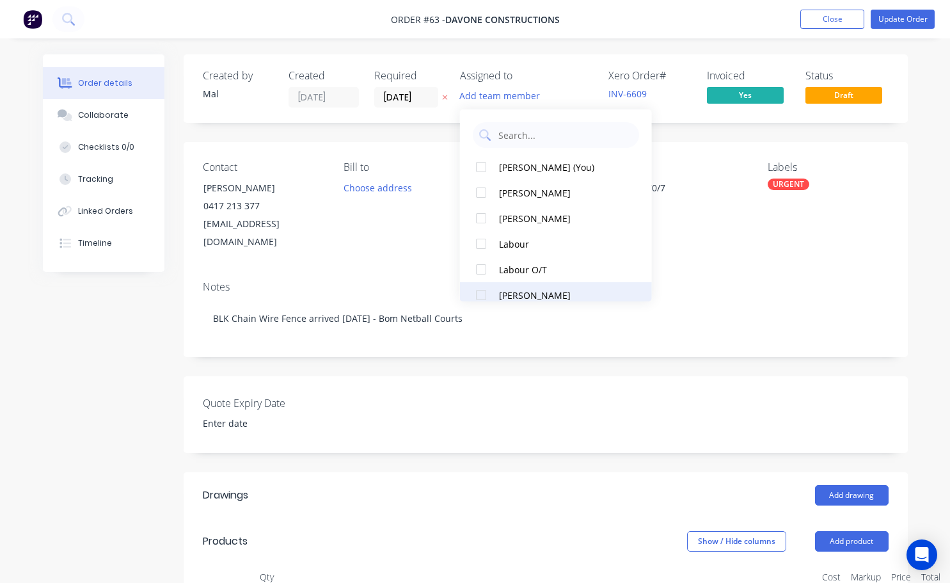
click at [476, 292] on div at bounding box center [481, 295] width 26 height 26
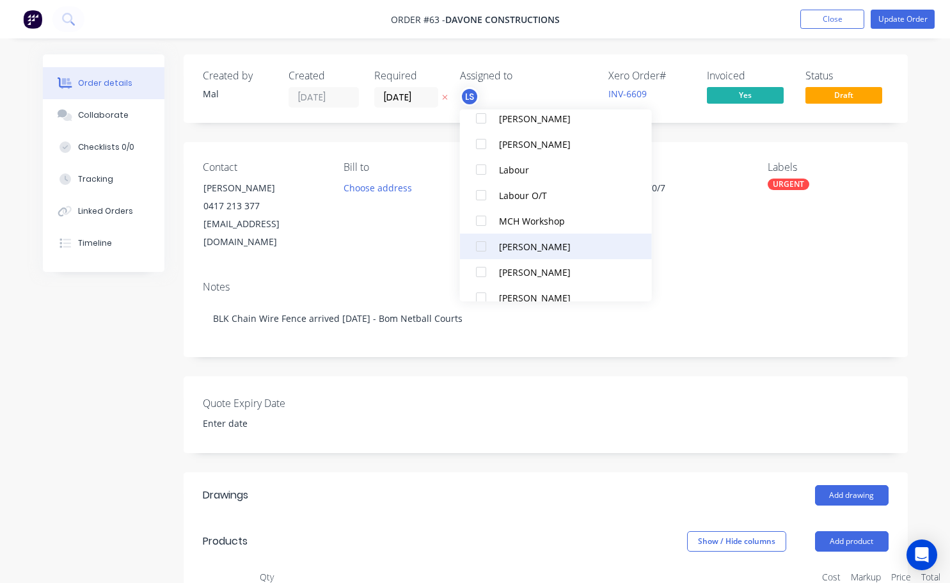
scroll to position [115, 0]
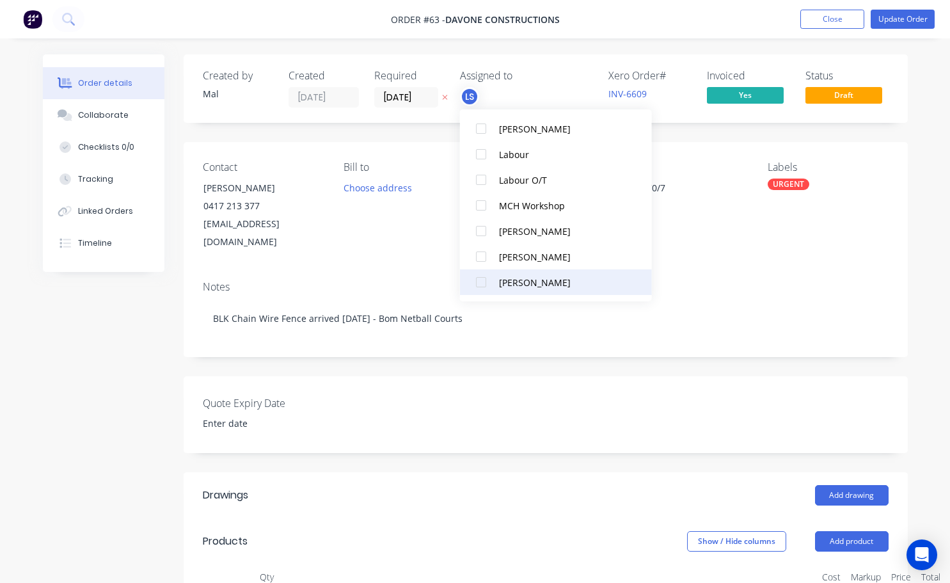
click at [478, 281] on div at bounding box center [481, 282] width 26 height 26
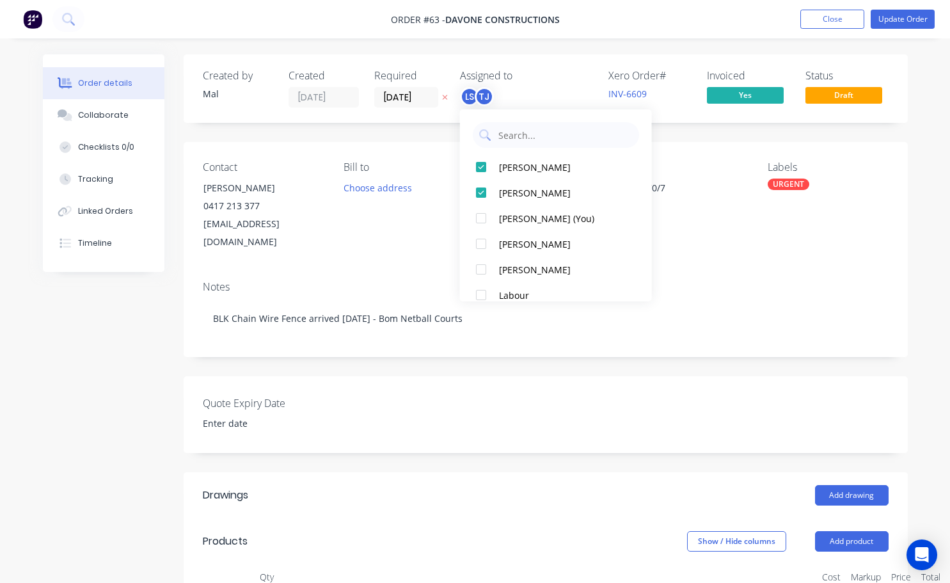
click at [707, 244] on div "Contact [PERSON_NAME] [PHONE_NUMBER] [EMAIL_ADDRESS][DOMAIN_NAME] Bill to Choos…" at bounding box center [546, 206] width 724 height 129
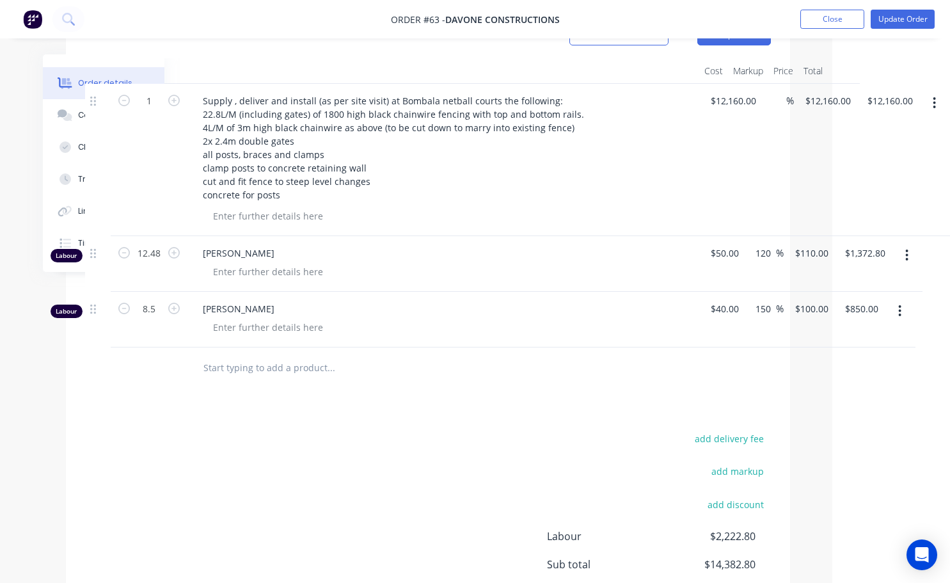
scroll to position [378, 118]
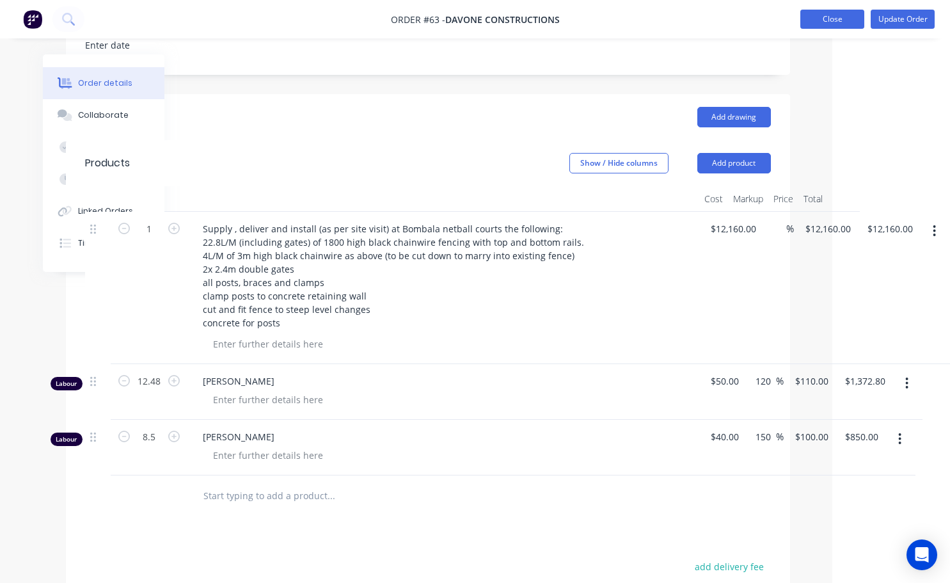
click at [857, 20] on button "Close" at bounding box center [832, 19] width 64 height 19
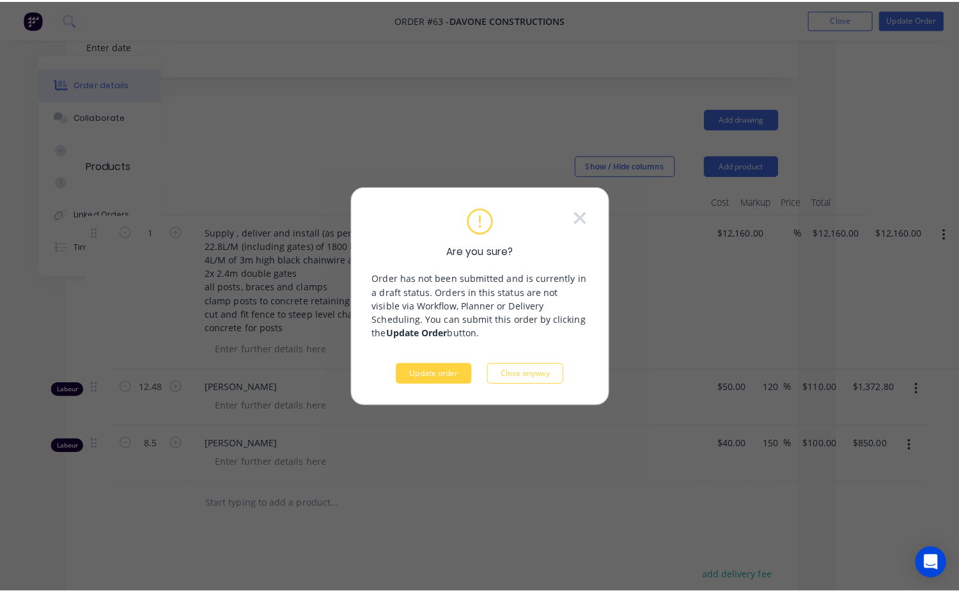
scroll to position [378, 108]
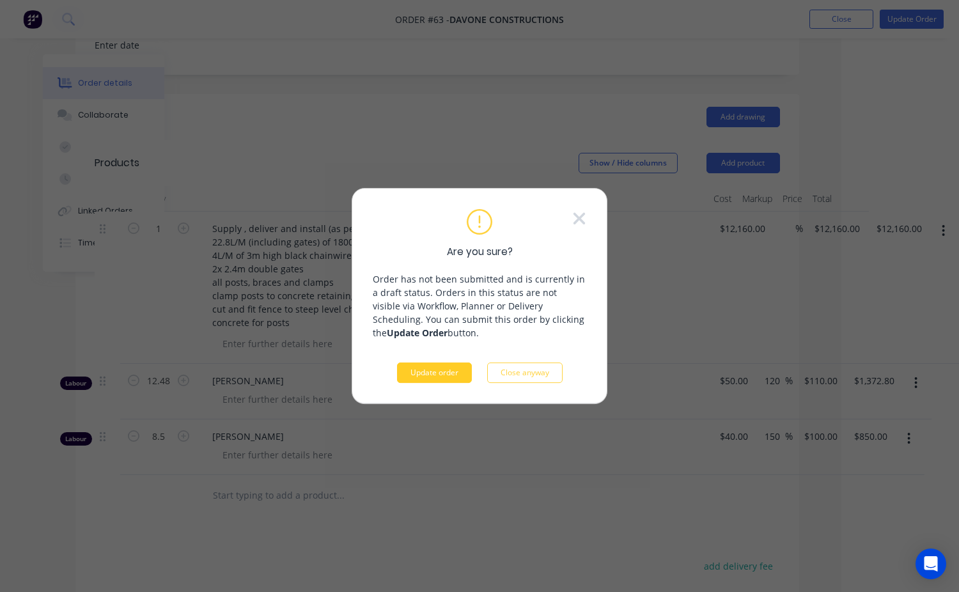
click at [458, 373] on button "Update order" at bounding box center [434, 373] width 75 height 20
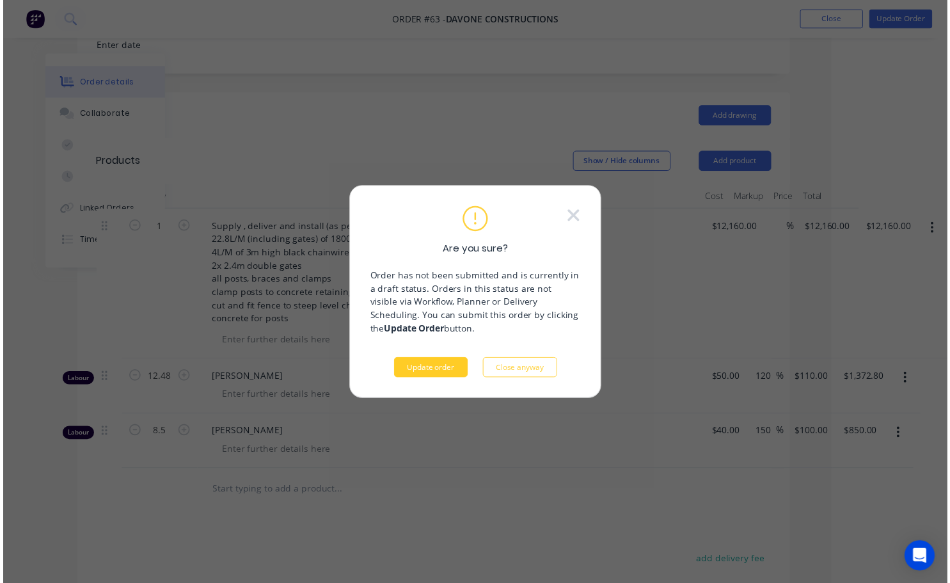
scroll to position [0, 0]
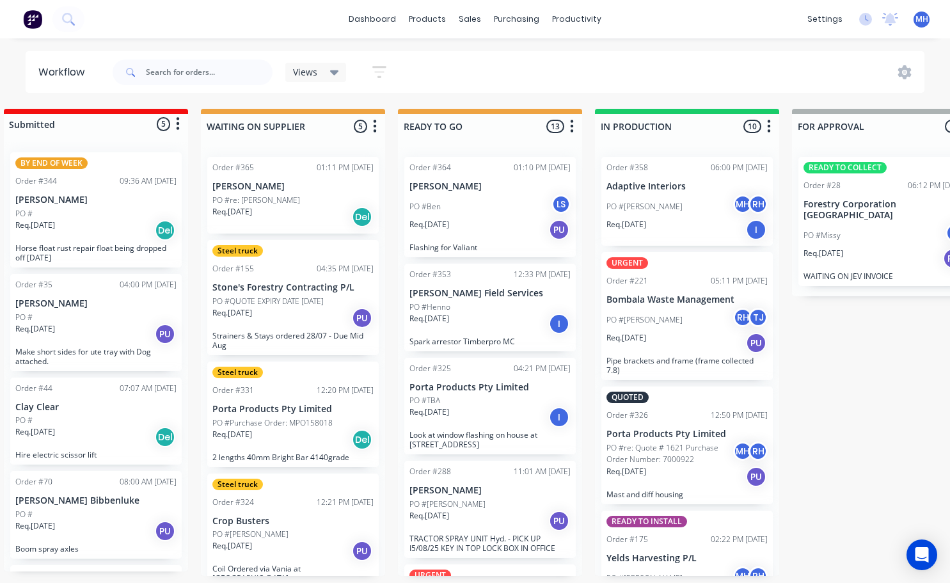
click at [286, 212] on div "Req. [DATE] Del" at bounding box center [292, 217] width 161 height 22
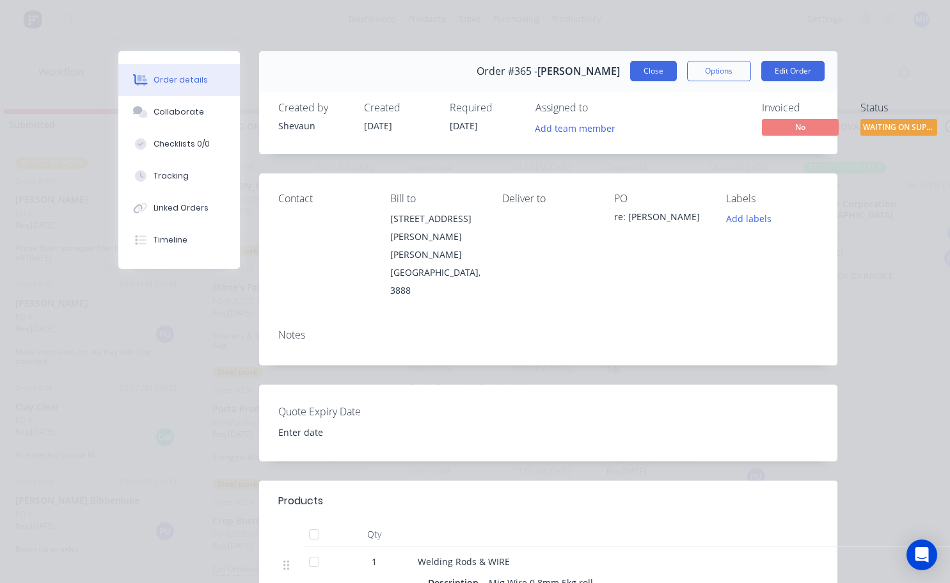
click at [645, 72] on button "Close" at bounding box center [653, 71] width 47 height 20
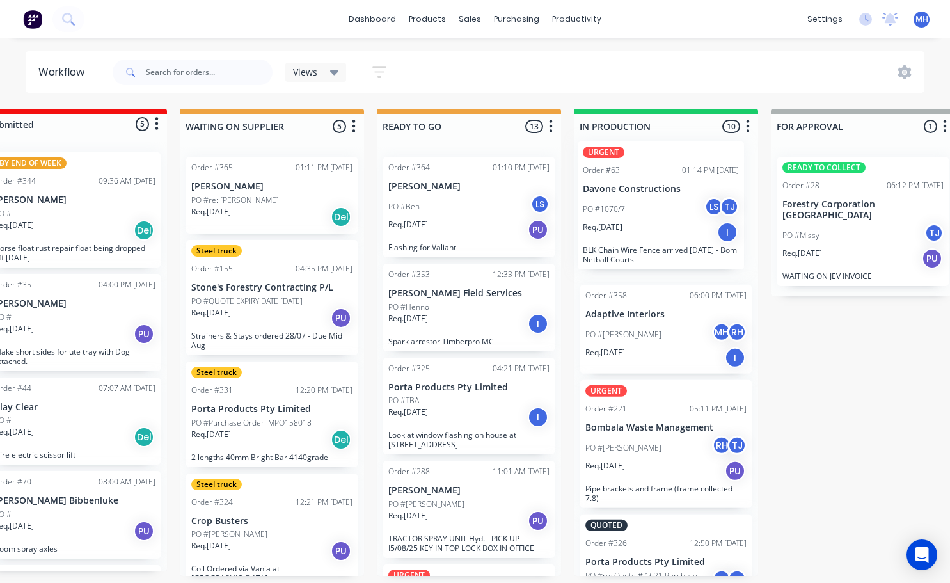
drag, startPoint x: 687, startPoint y: 527, endPoint x: 671, endPoint y: 216, distance: 311.2
click at [671, 216] on div "Order #358 06:00 PM [DATE] Adaptive Interiors PO #[PERSON_NAME] RH Req. [DATE] …" at bounding box center [666, 360] width 184 height 429
